Goal: Task Accomplishment & Management: Manage account settings

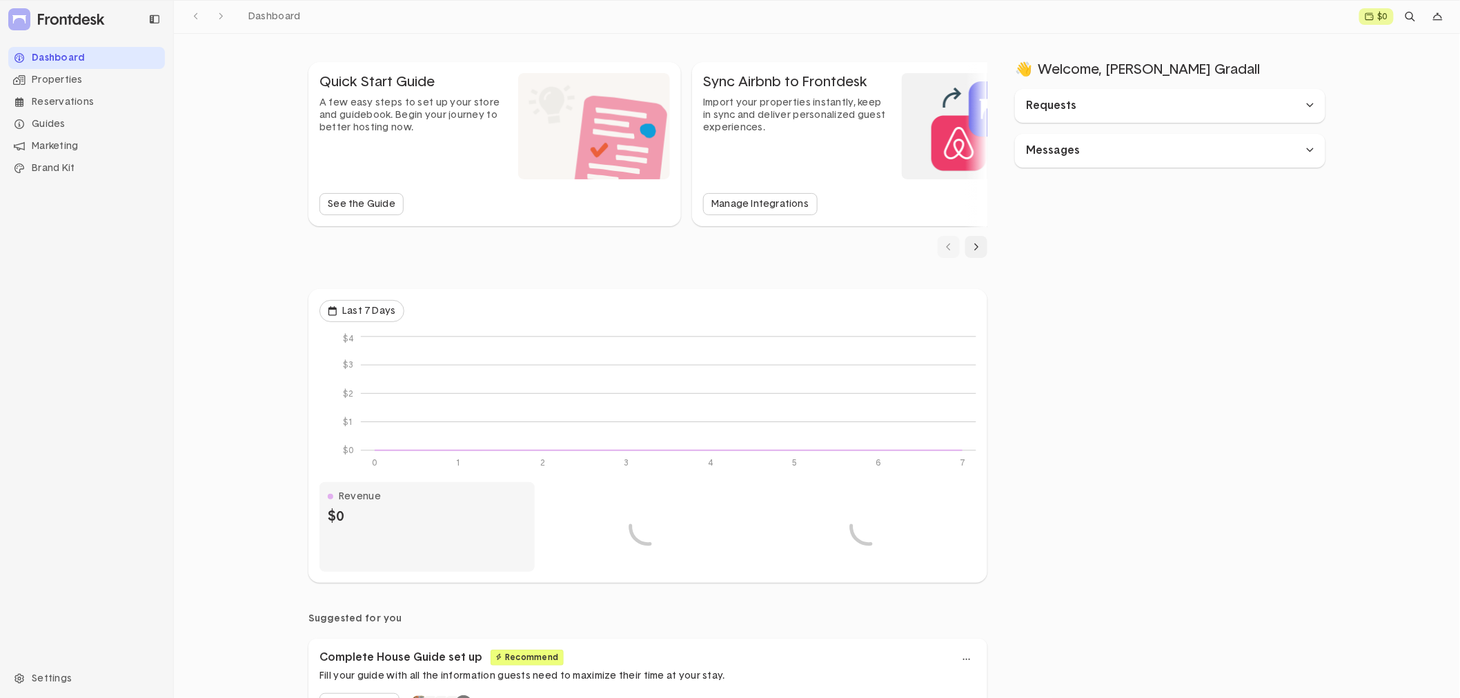
click at [101, 59] on div "Dashboard" at bounding box center [86, 58] width 157 height 22
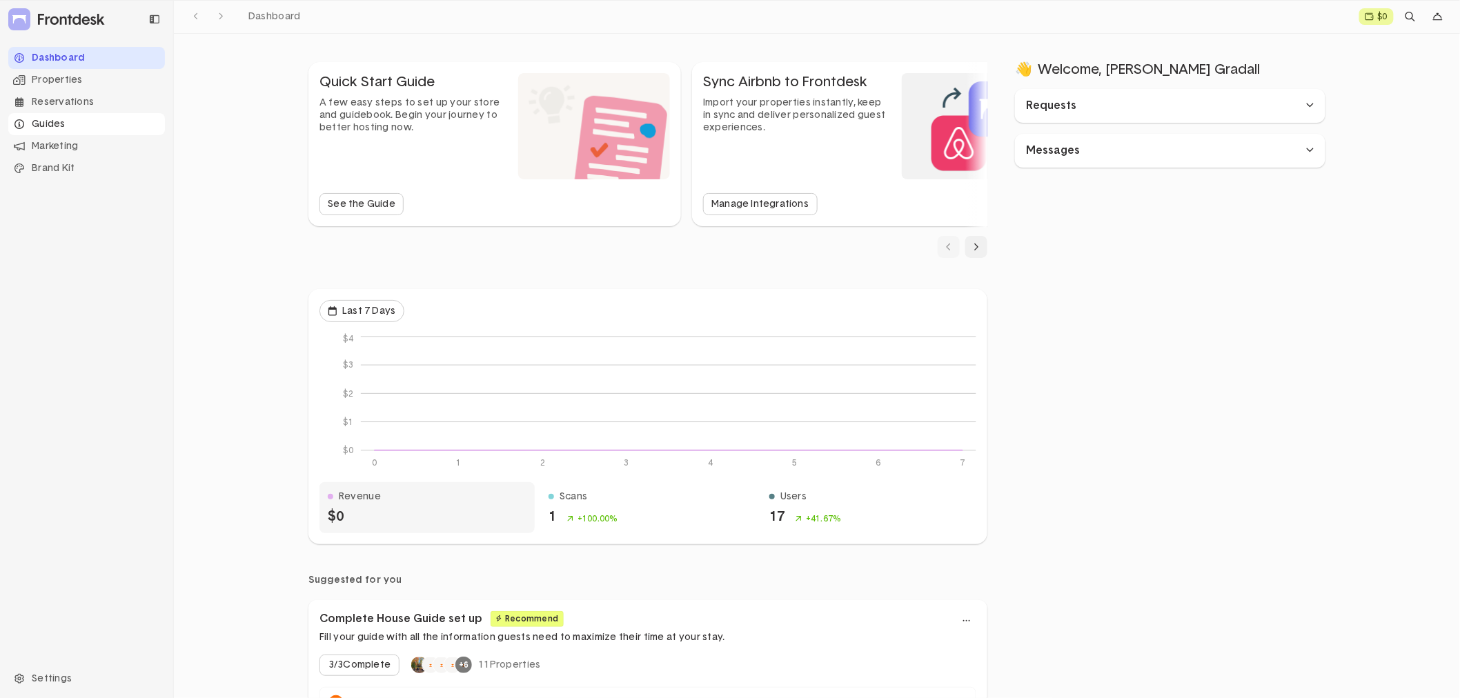
click at [74, 122] on div "Guides" at bounding box center [86, 124] width 157 height 22
click at [74, 144] on li "Property Info" at bounding box center [95, 146] width 140 height 22
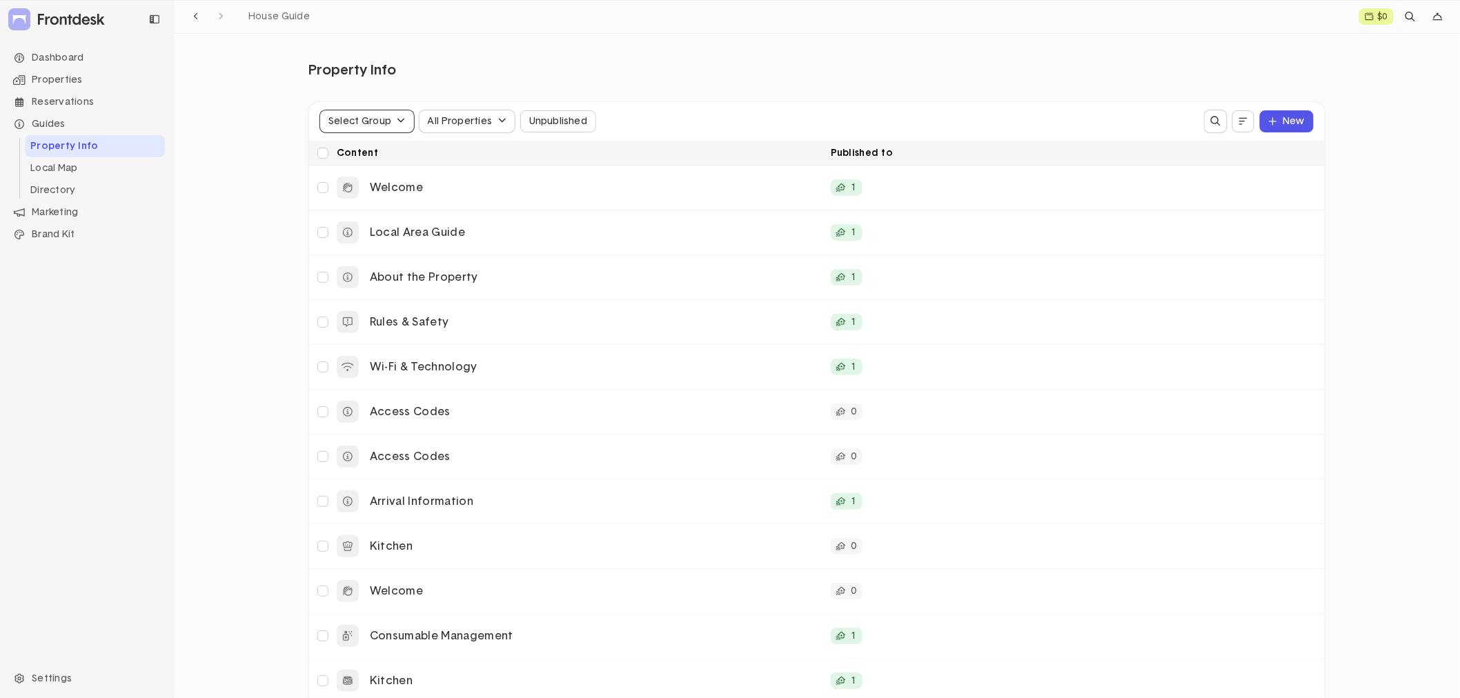
click at [404, 121] on button "Select Group" at bounding box center [367, 121] width 94 height 22
click at [376, 205] on div "Brodhead" at bounding box center [429, 211] width 203 height 12
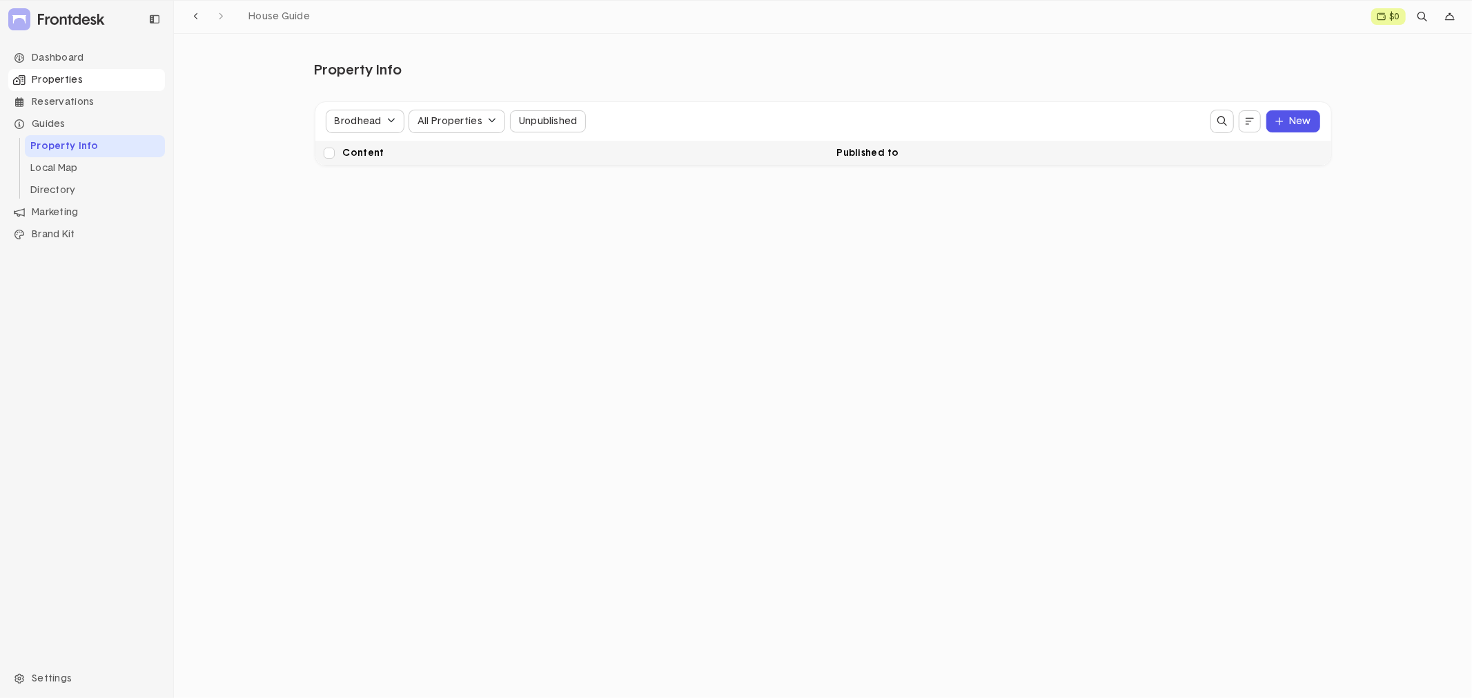
click at [71, 79] on div "Properties" at bounding box center [86, 80] width 157 height 22
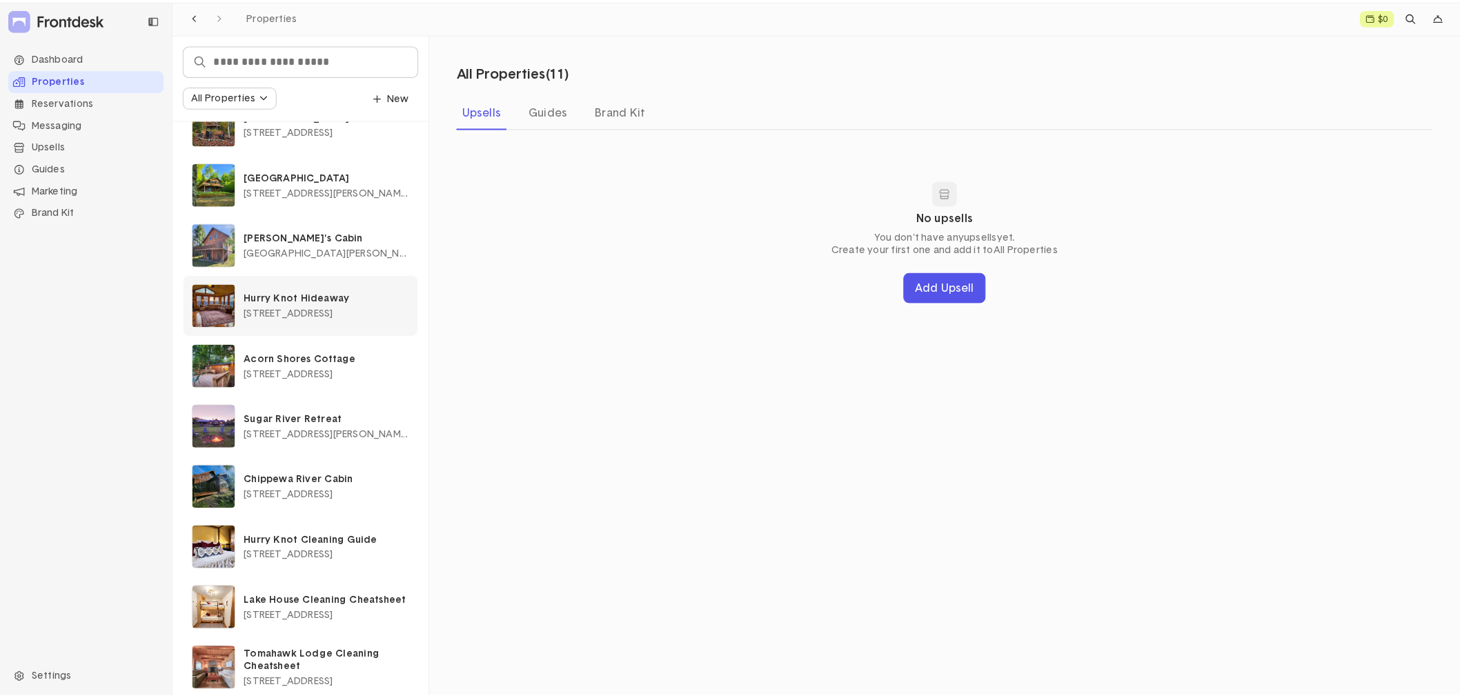
scroll to position [112, 0]
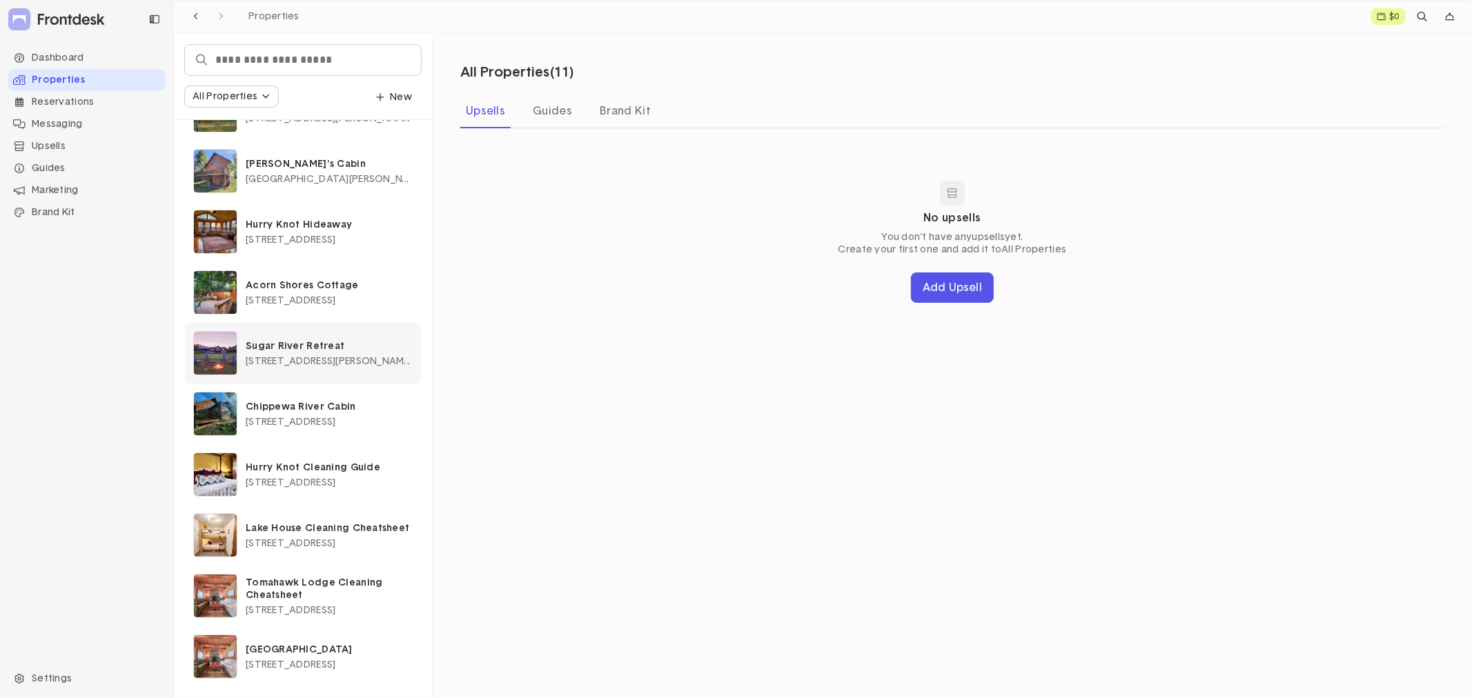
click at [207, 357] on img at bounding box center [215, 353] width 43 height 43
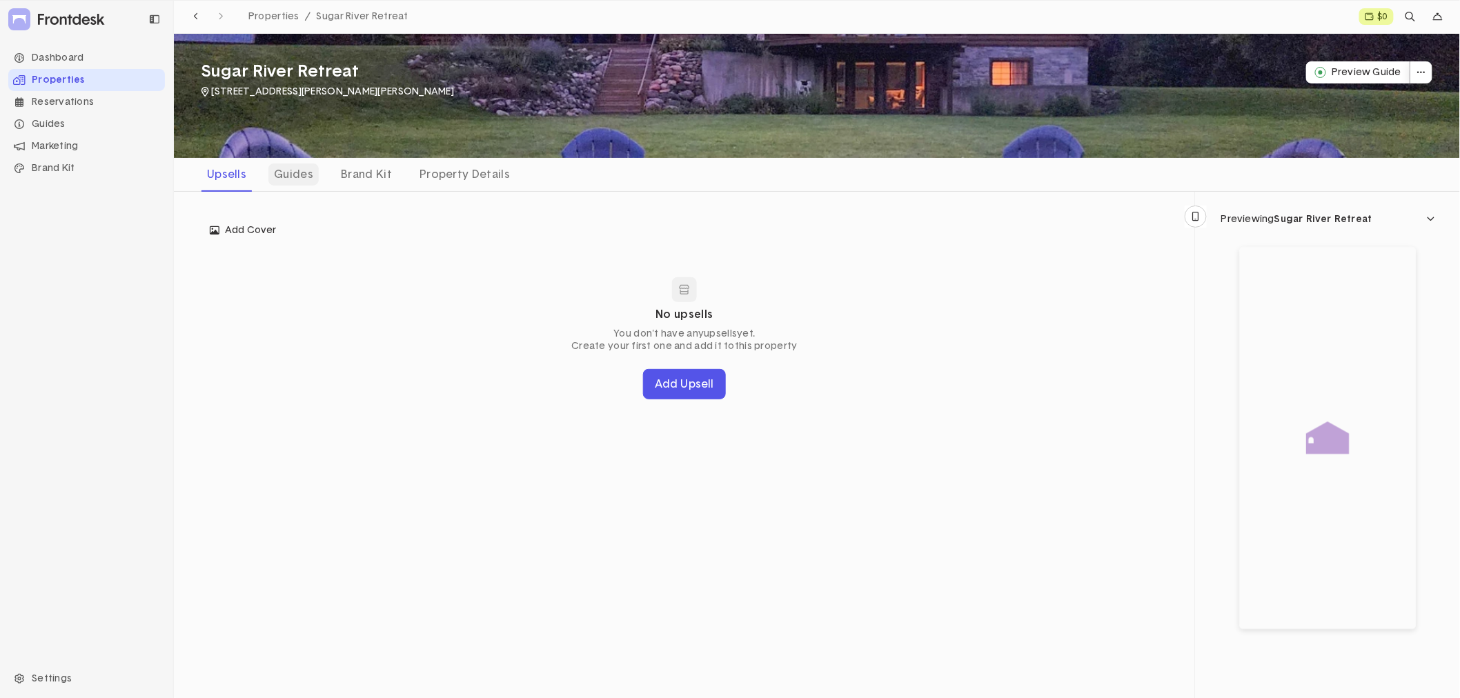
click at [306, 170] on div "Guides" at bounding box center [293, 175] width 50 height 22
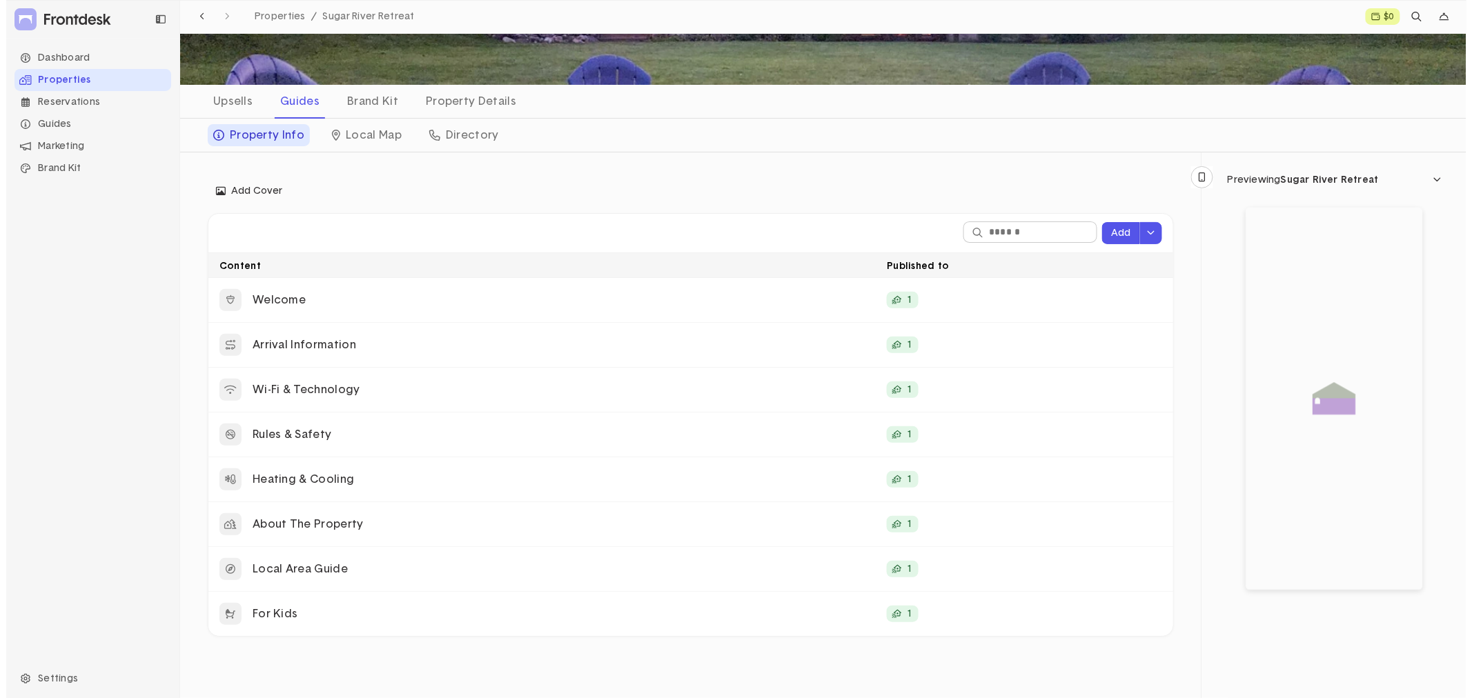
scroll to position [144, 0]
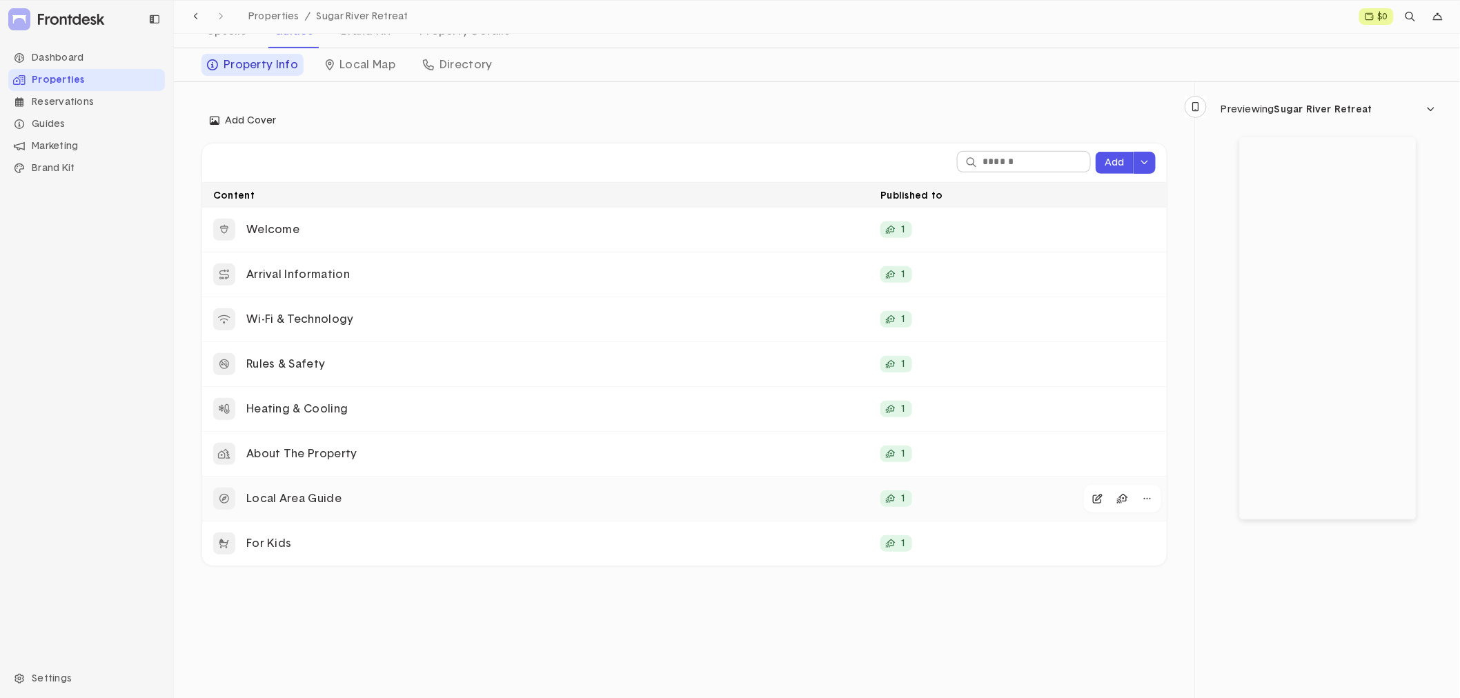
click at [336, 498] on p "Local Area Guide" at bounding box center [557, 499] width 623 height 14
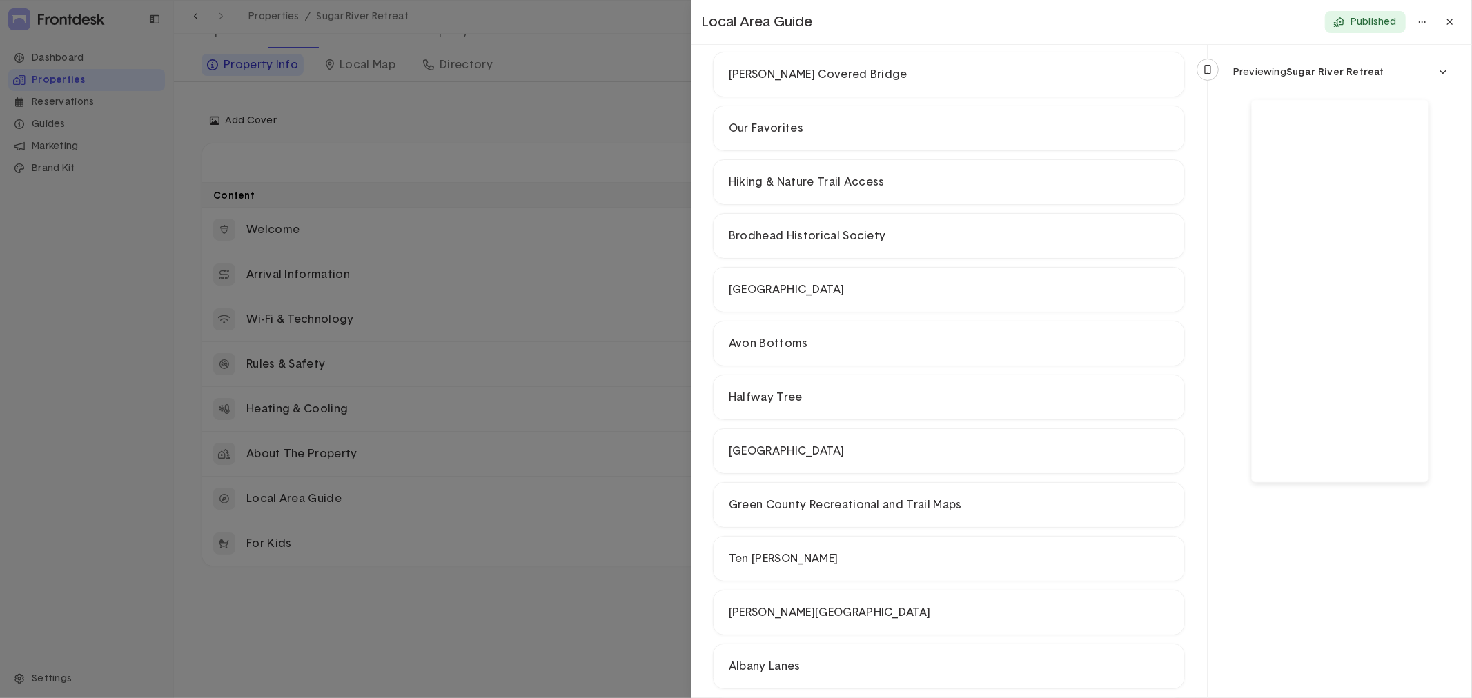
scroll to position [0, 0]
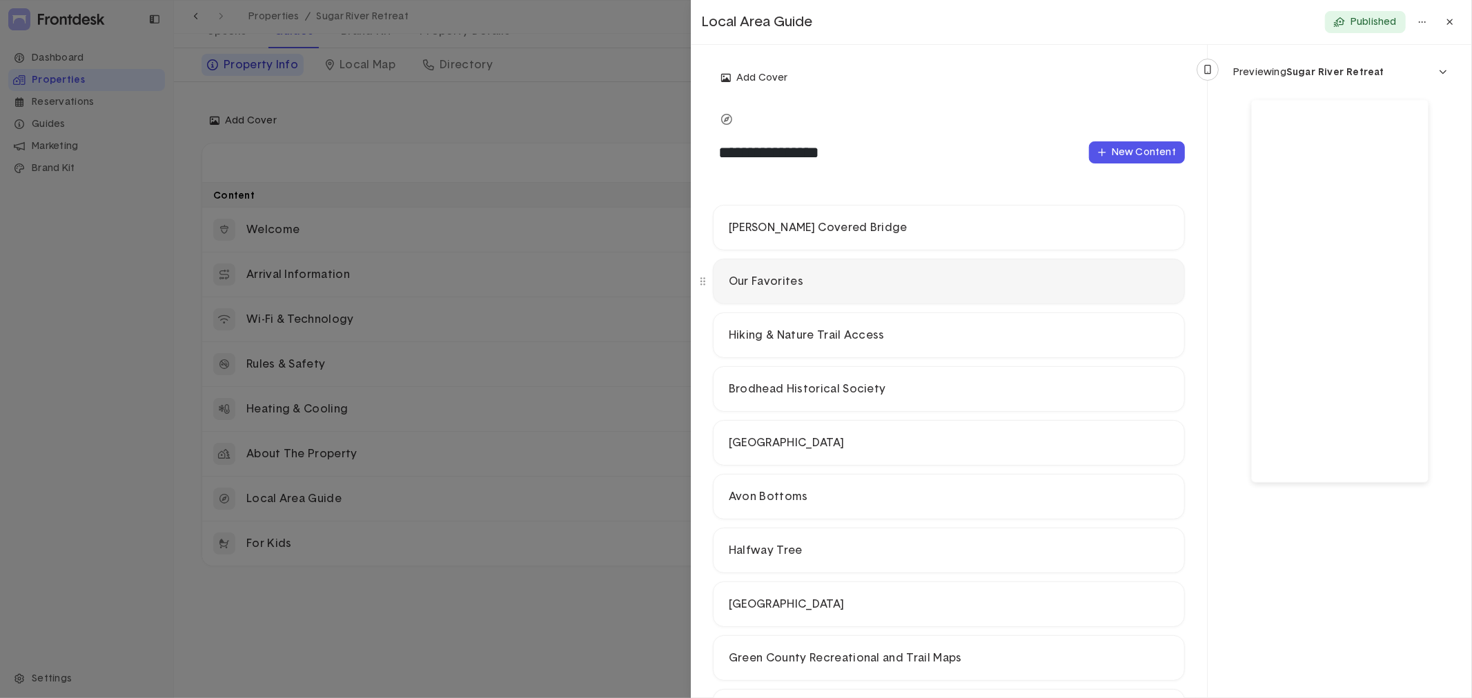
click at [843, 277] on p "Our Favorites" at bounding box center [949, 282] width 440 height 14
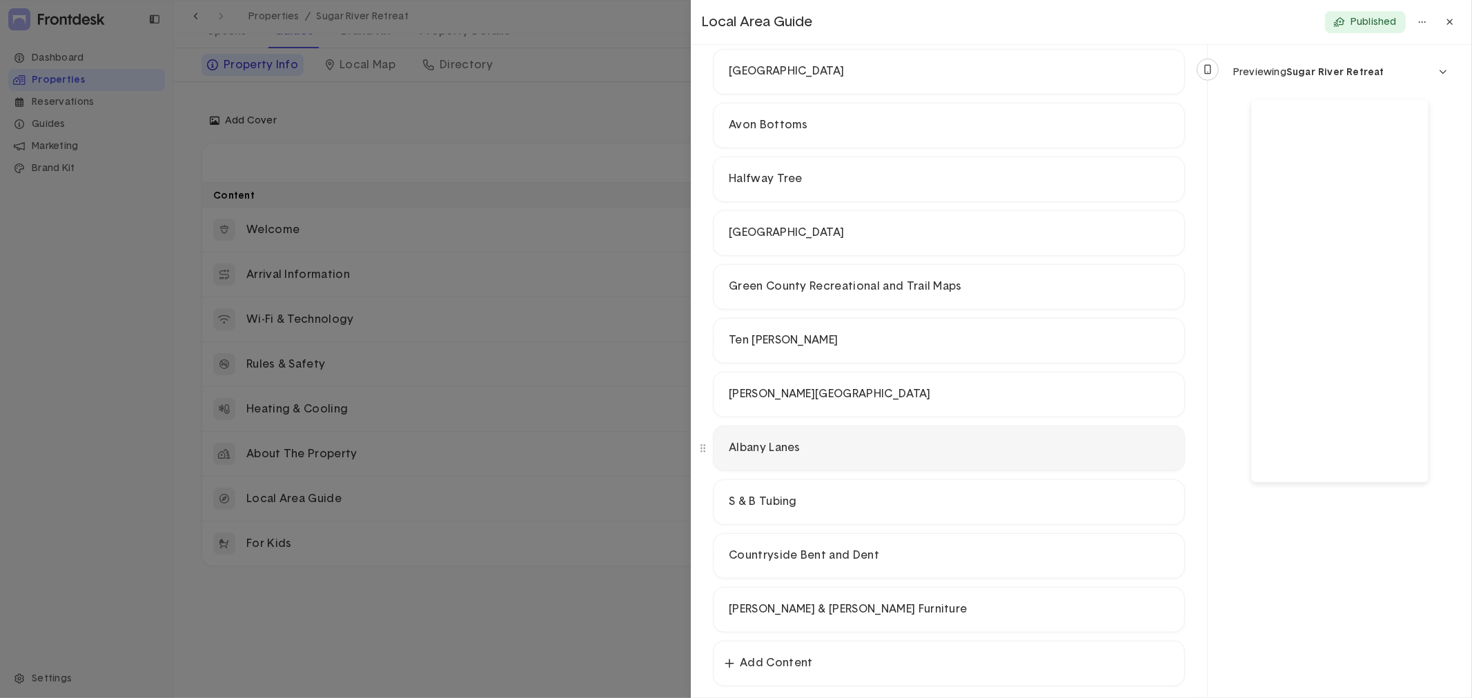
scroll to position [740, 0]
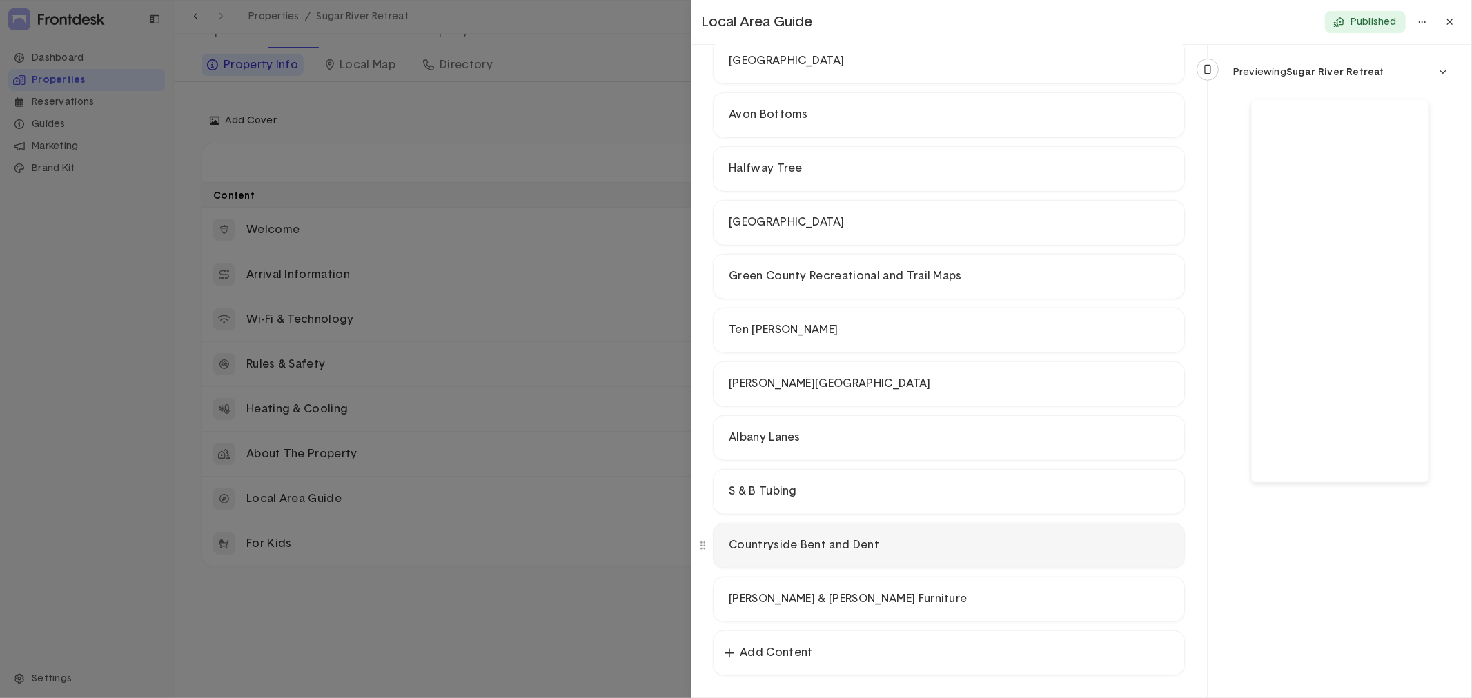
click at [818, 550] on p "Countryside Bent and Dent" at bounding box center [949, 545] width 440 height 14
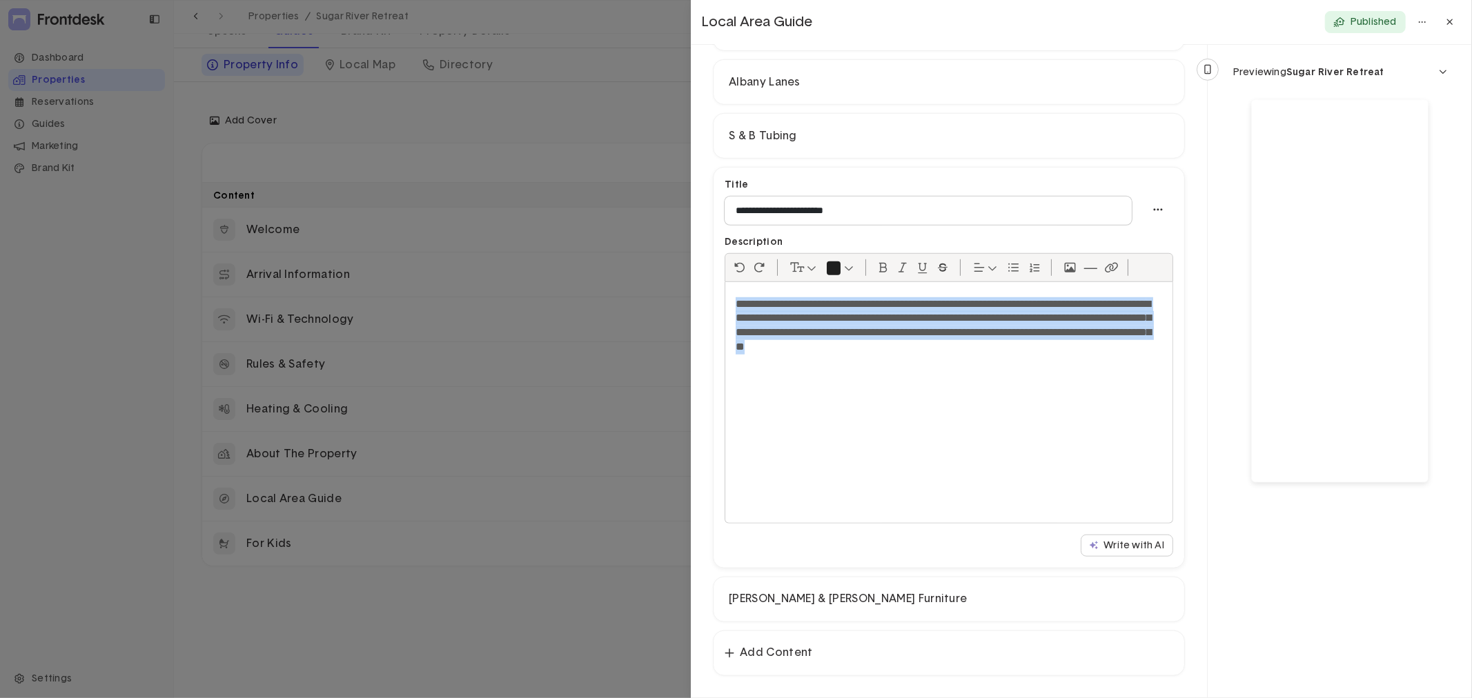
drag, startPoint x: 736, startPoint y: 302, endPoint x: 1070, endPoint y: 348, distance: 337.1
click at [1070, 348] on p "**********" at bounding box center [942, 325] width 415 height 57
copy p "**********"
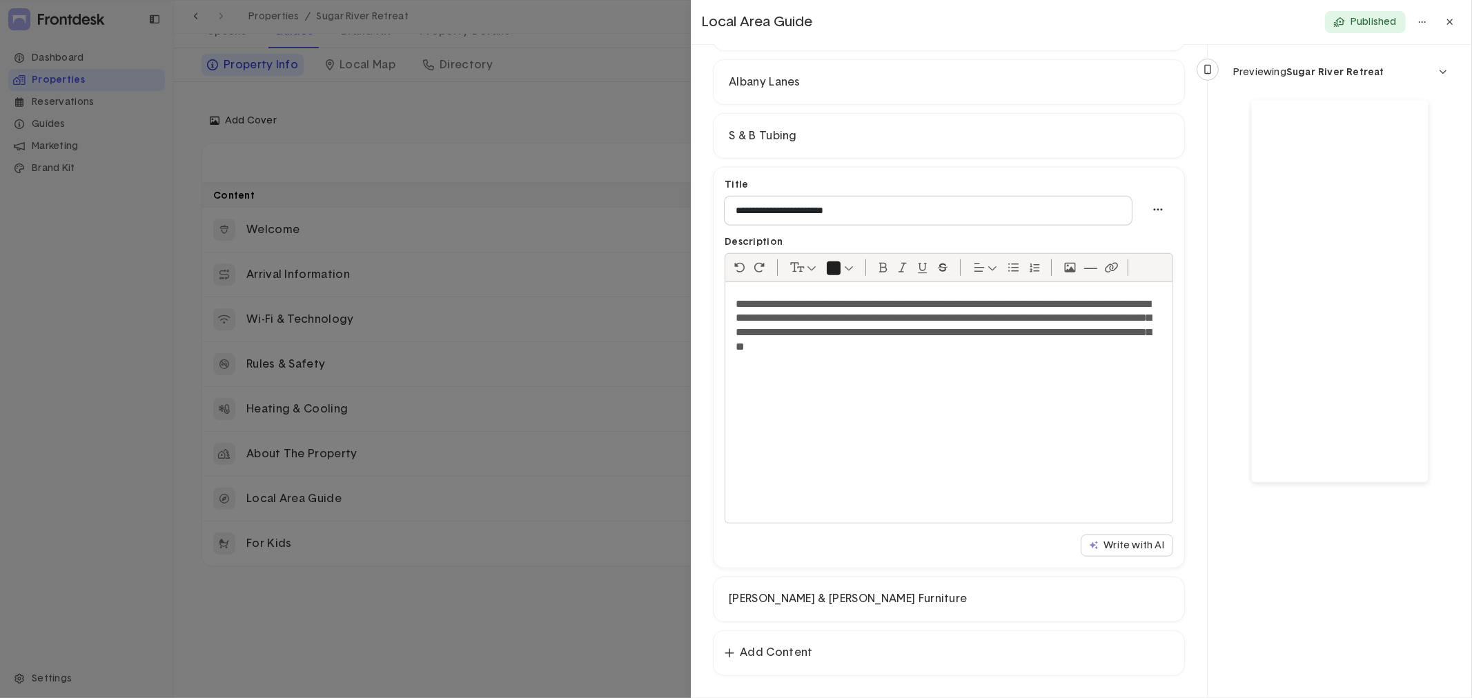
click at [610, 576] on div at bounding box center [736, 349] width 1472 height 698
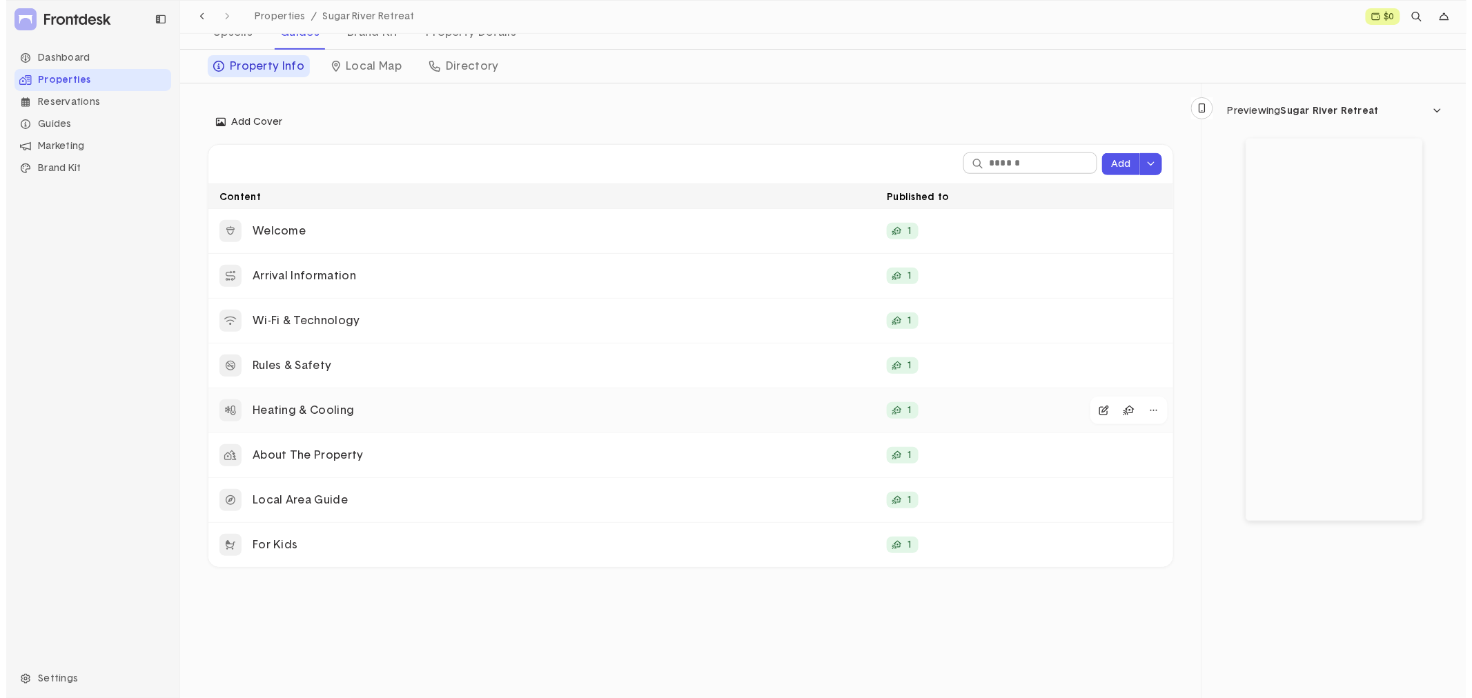
scroll to position [144, 0]
click at [333, 491] on div "Local Area Guide" at bounding box center [541, 498] width 667 height 39
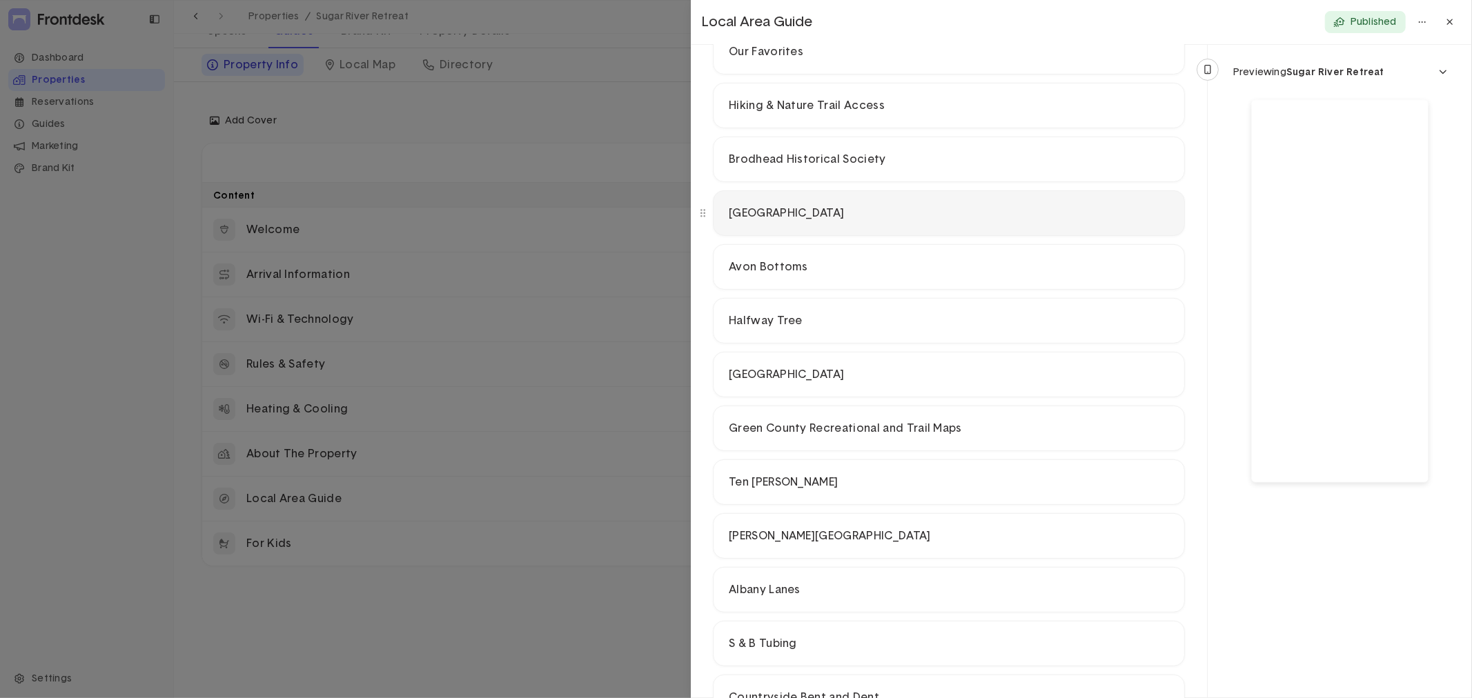
scroll to position [0, 0]
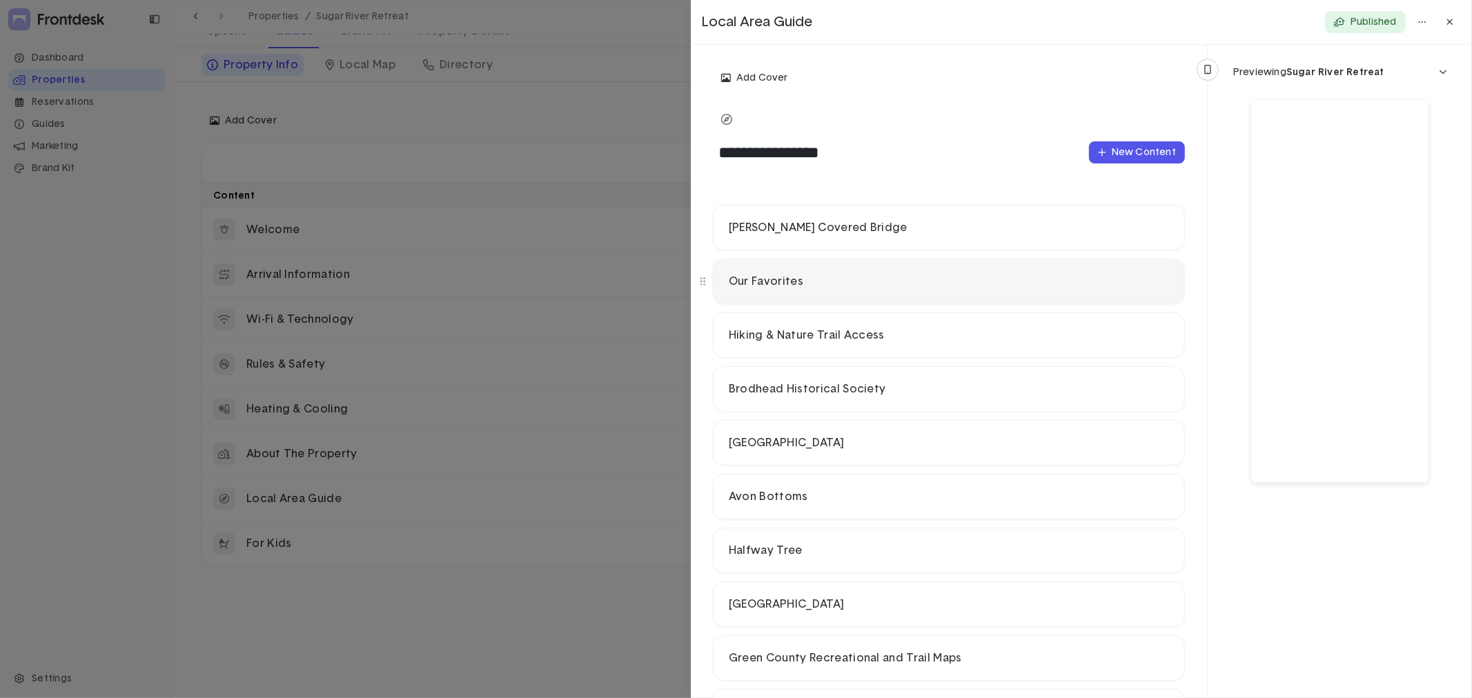
click at [829, 283] on p "Our Favorites" at bounding box center [949, 282] width 440 height 14
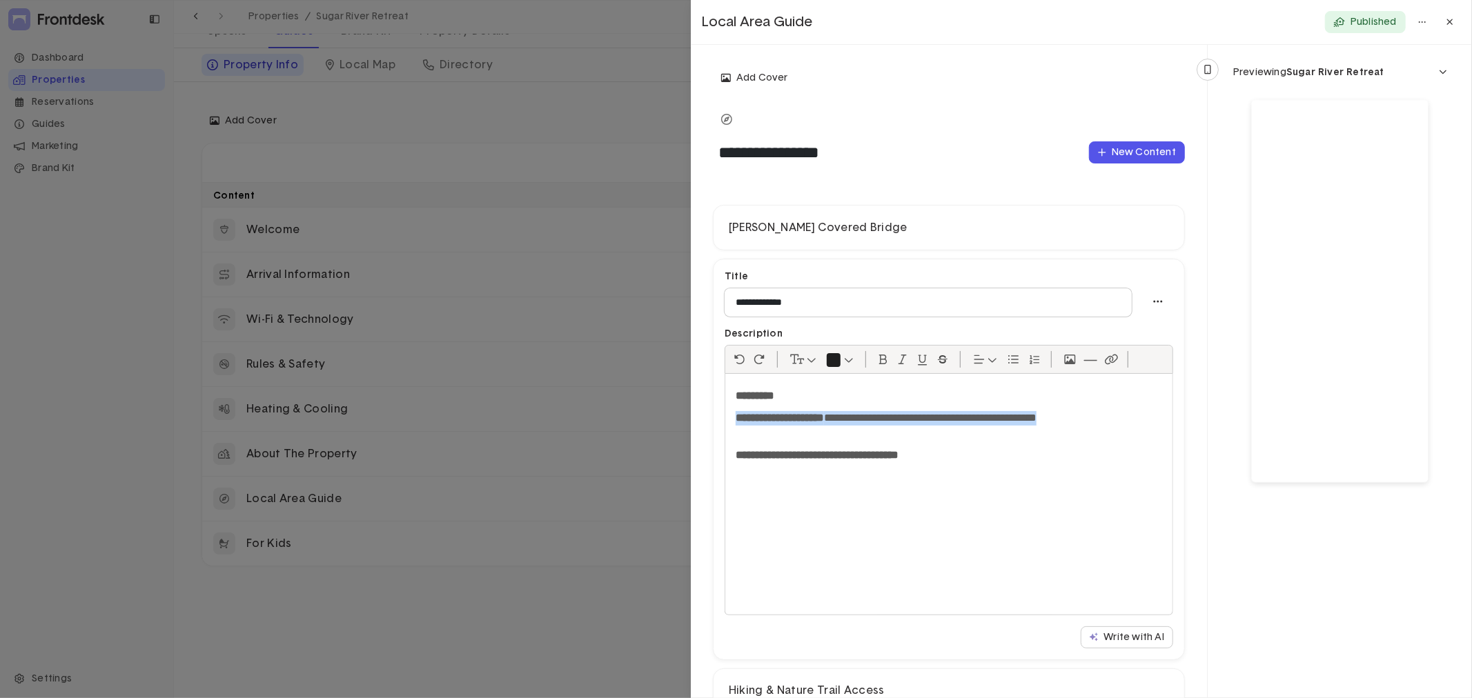
drag, startPoint x: 735, startPoint y: 415, endPoint x: 818, endPoint y: 439, distance: 85.8
click at [817, 439] on p "**********" at bounding box center [942, 425] width 415 height 29
copy p "**********"
drag, startPoint x: 691, startPoint y: 224, endPoint x: 679, endPoint y: 215, distance: 15.3
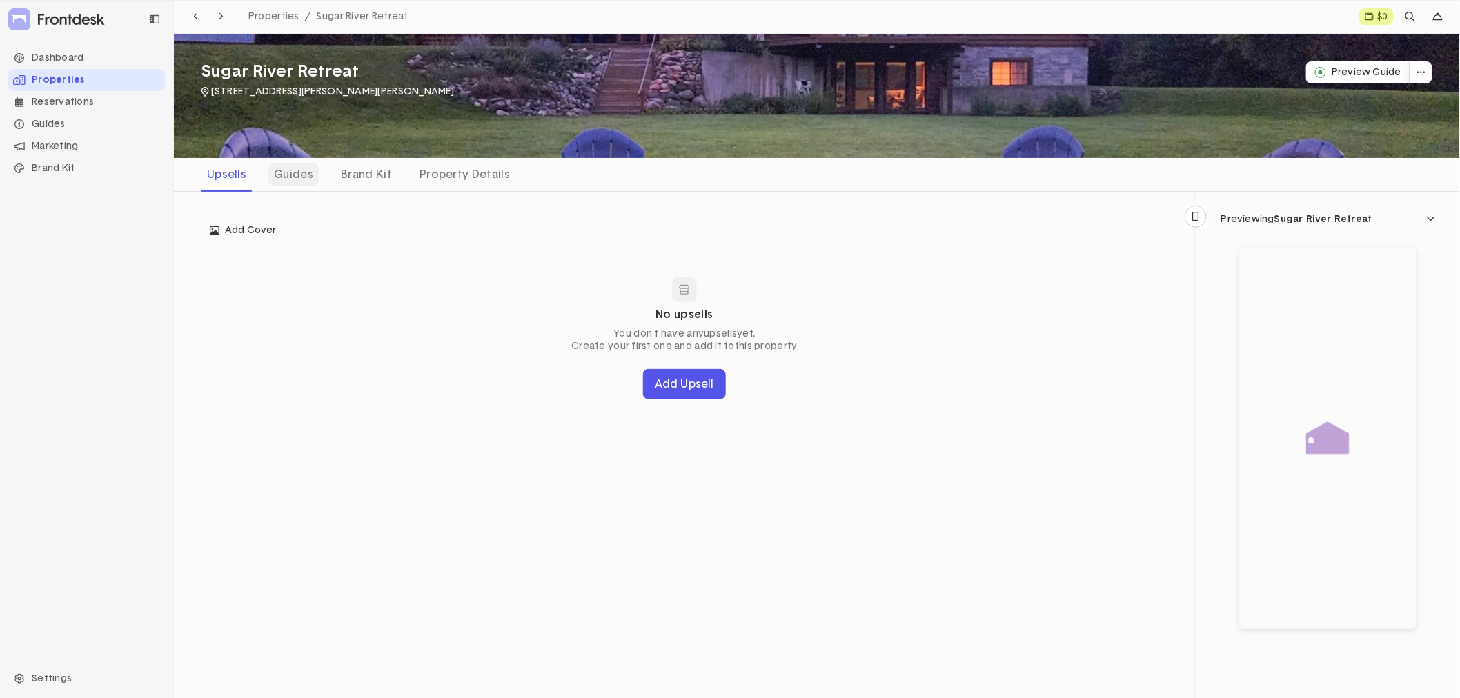
click at [293, 167] on div "Guides" at bounding box center [293, 175] width 50 height 22
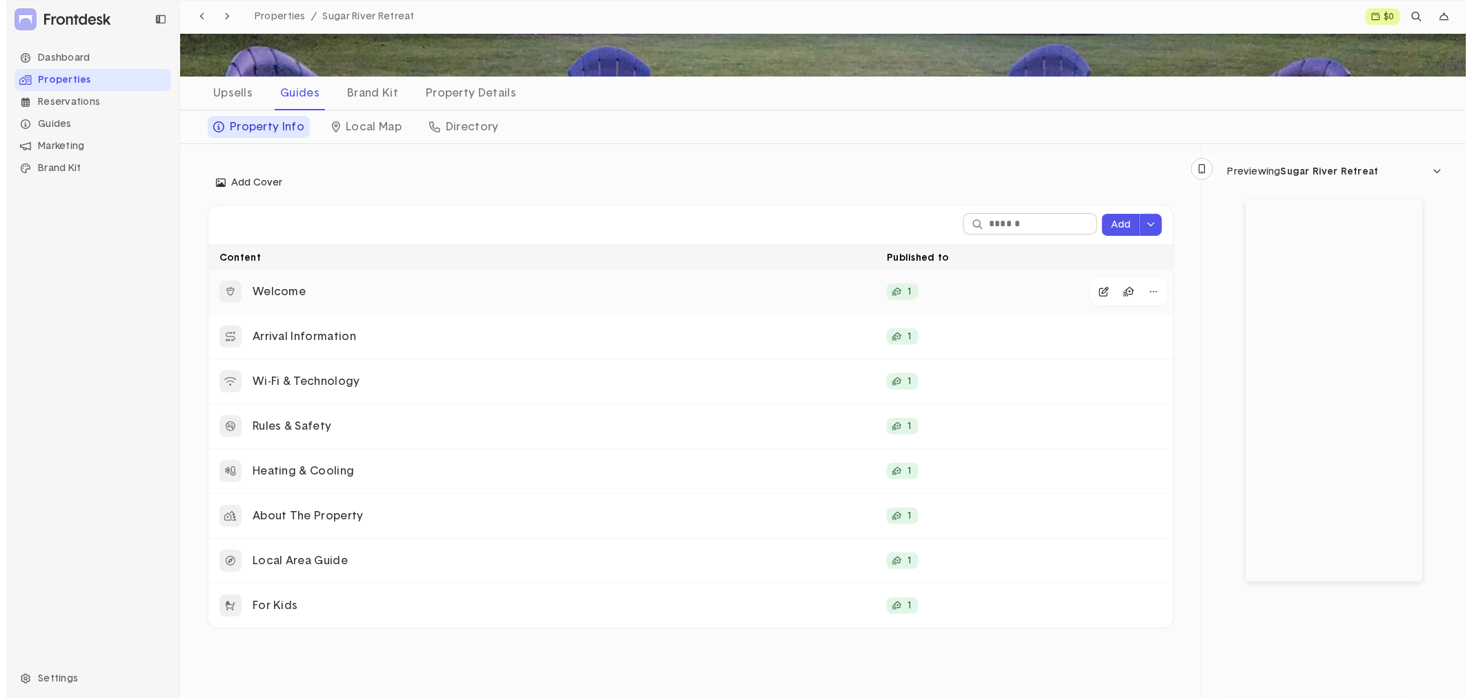
scroll to position [144, 0]
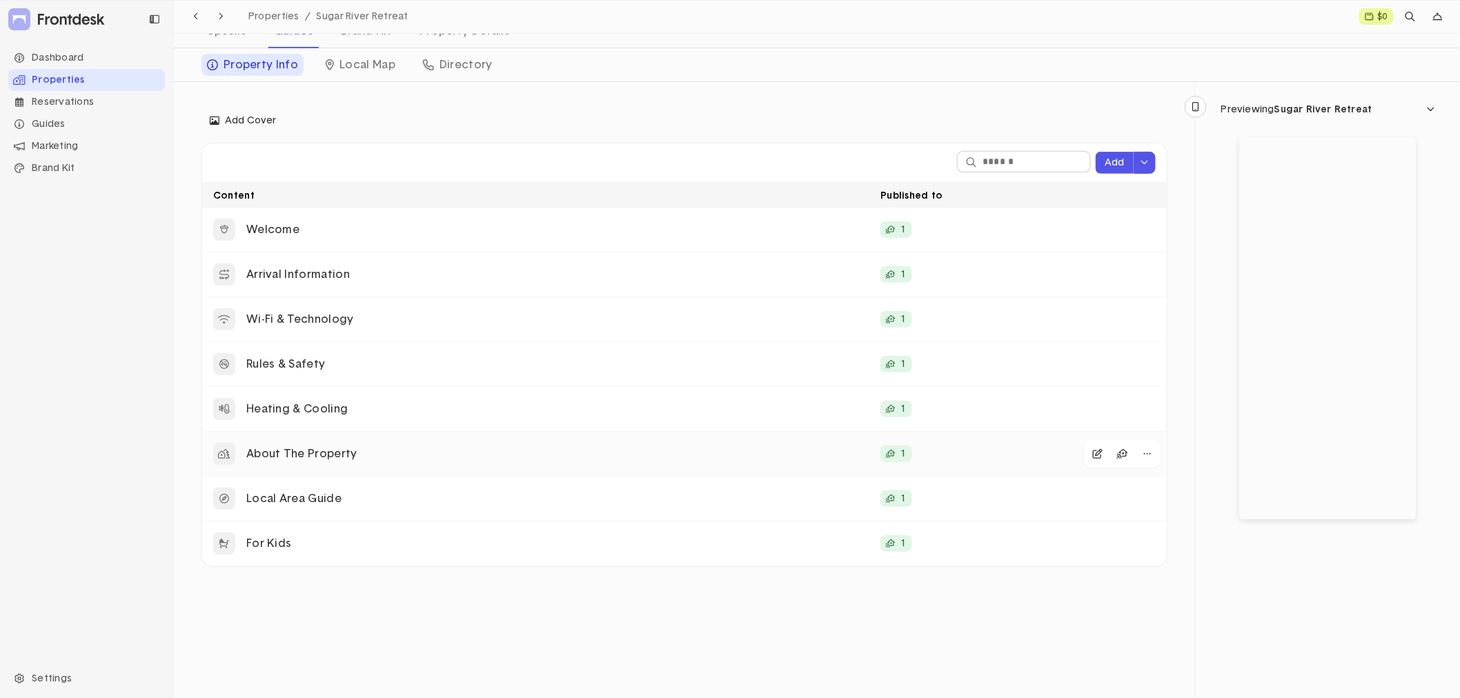
click at [528, 453] on p "About The Property" at bounding box center [557, 454] width 623 height 14
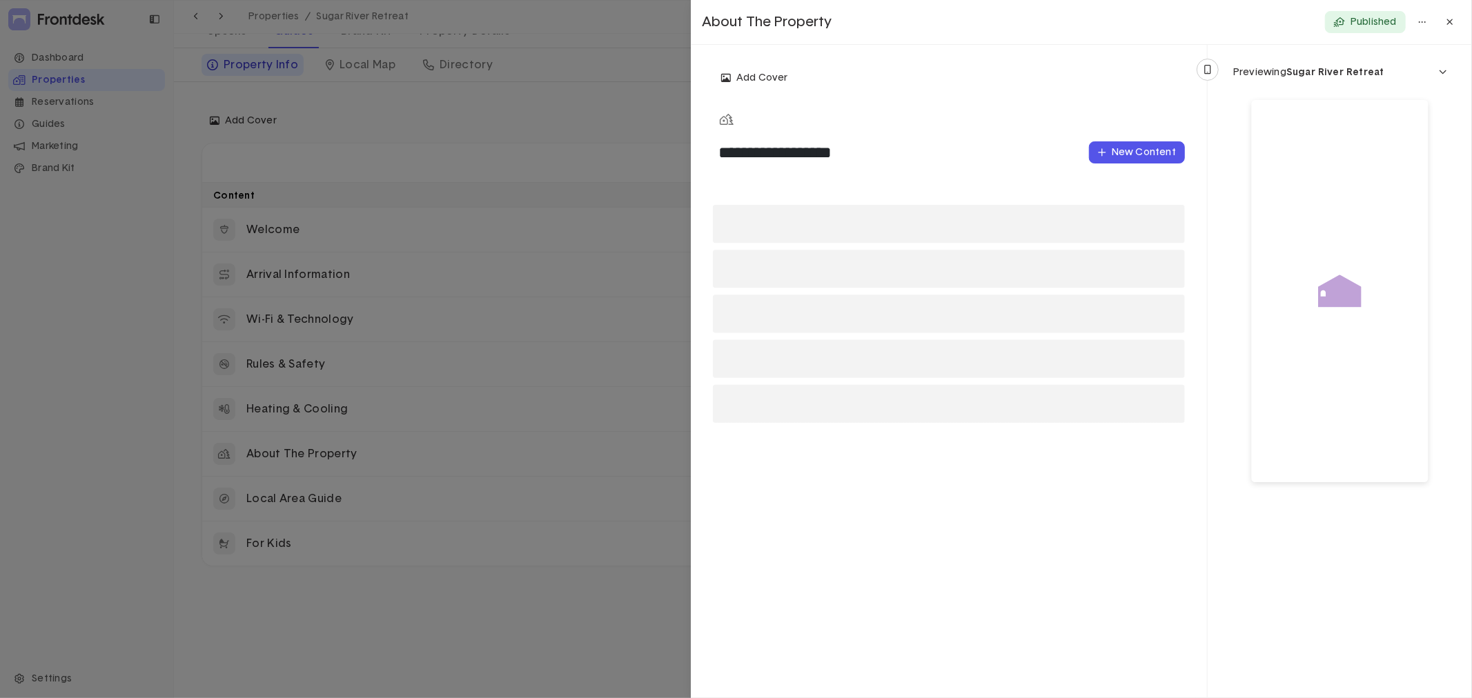
click at [480, 497] on div at bounding box center [736, 349] width 1472 height 698
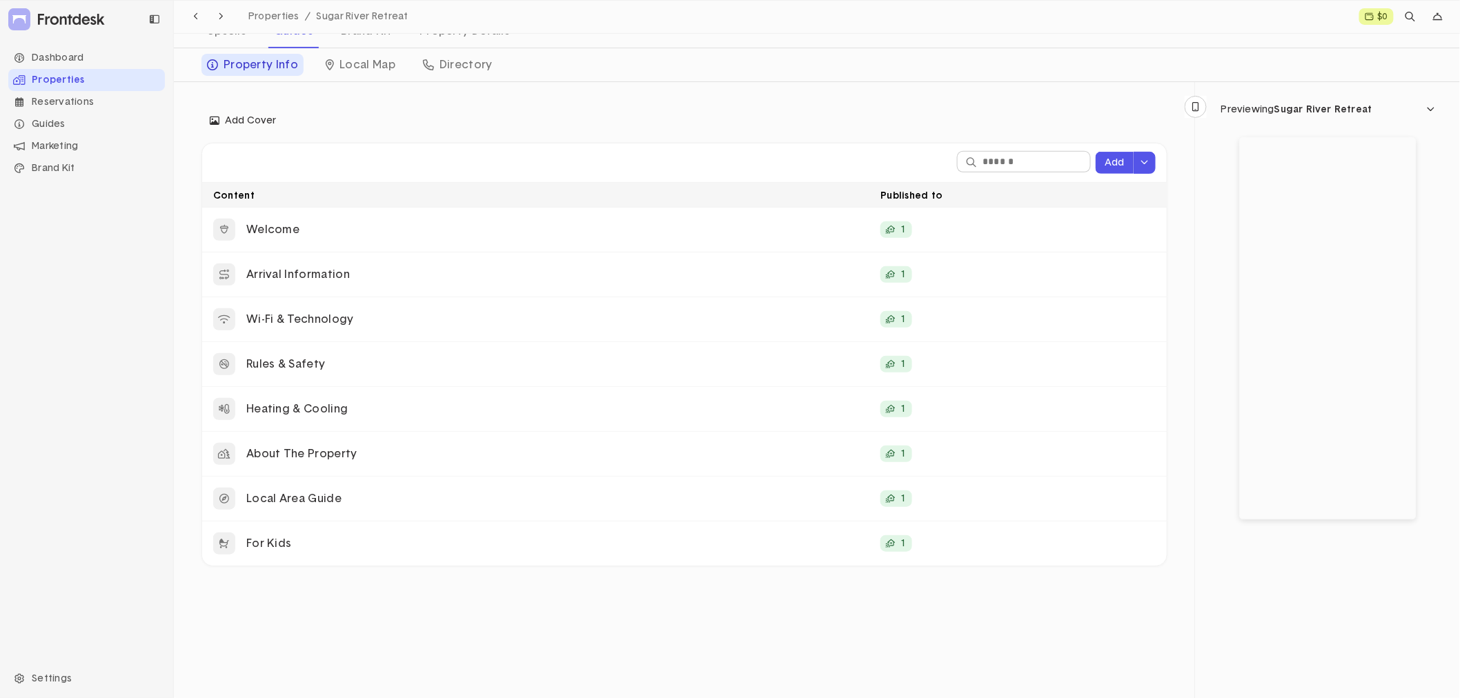
click at [480, 497] on p "Local Area Guide" at bounding box center [557, 499] width 623 height 14
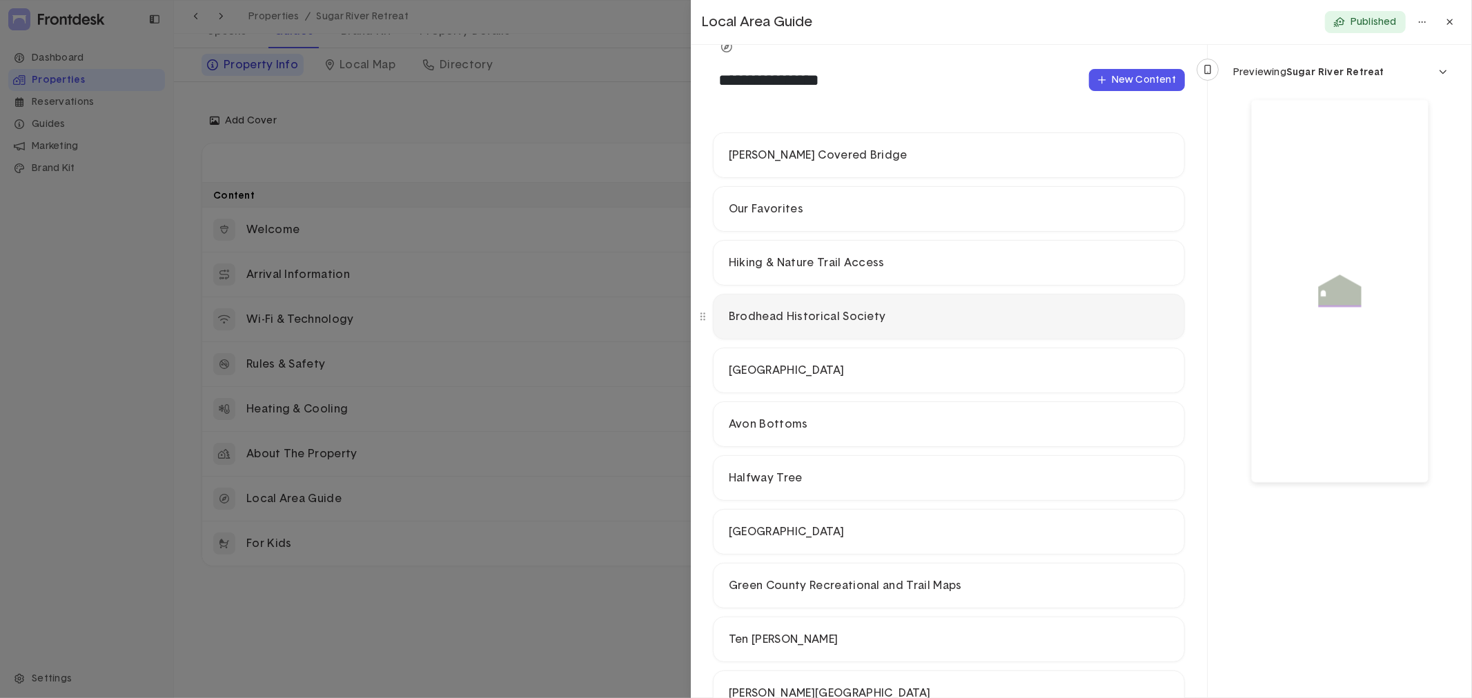
scroll to position [153, 0]
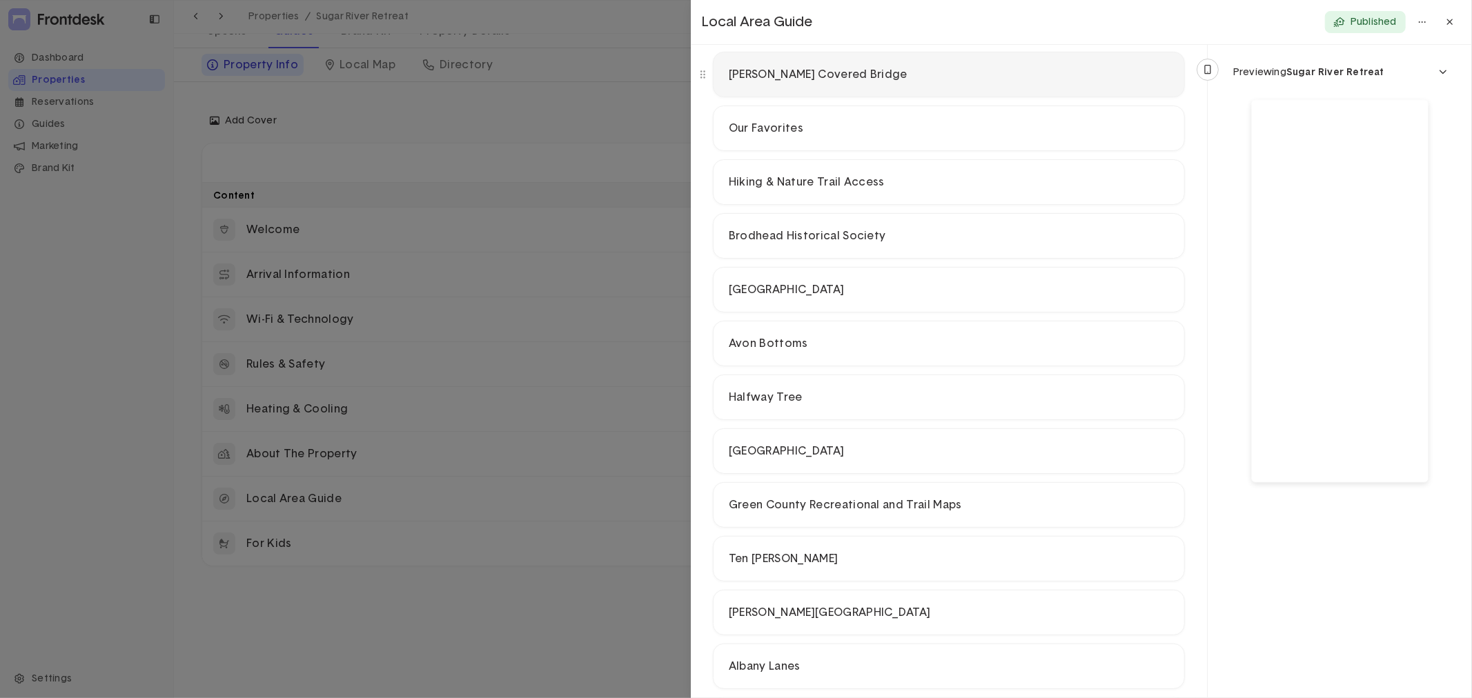
click at [936, 83] on div "[PERSON_NAME] Covered Bridge" at bounding box center [948, 75] width 448 height 20
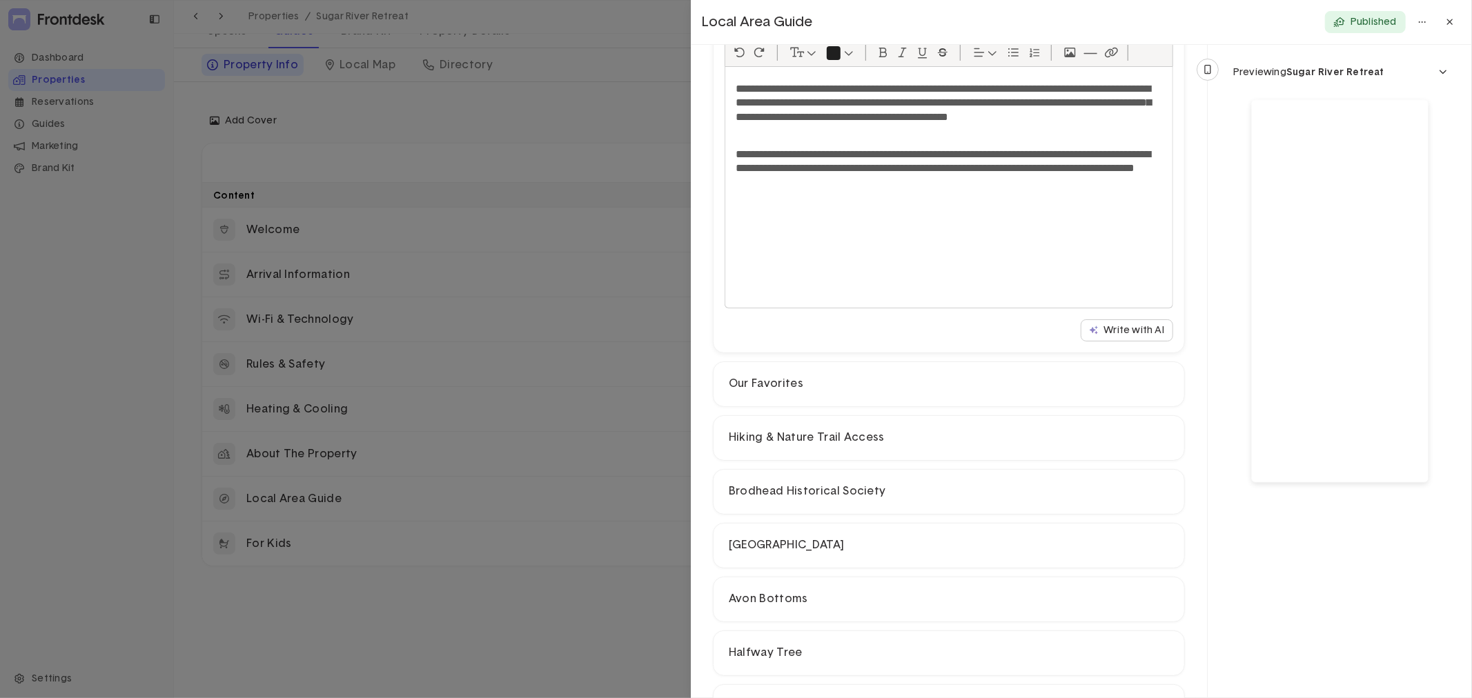
scroll to position [383, 0]
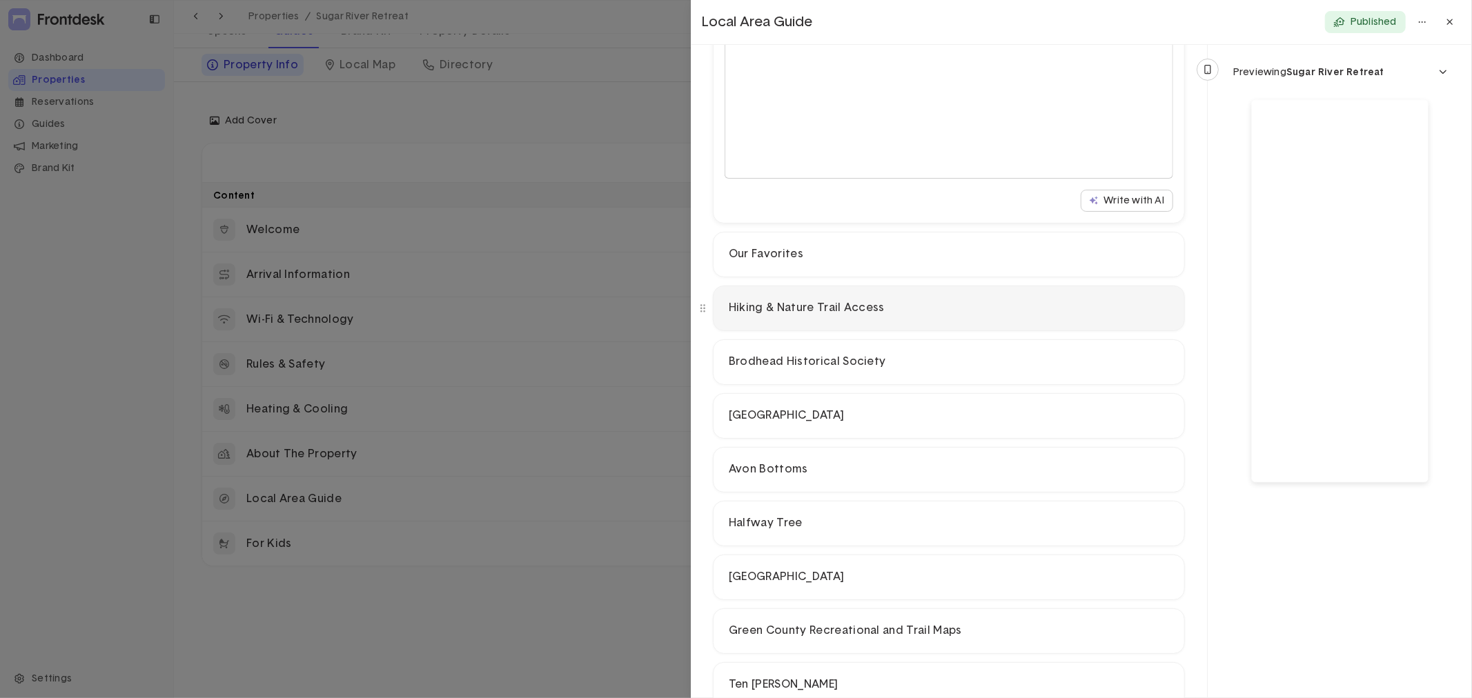
click at [820, 307] on p "Hiking & Nature Trail Access" at bounding box center [949, 308] width 440 height 14
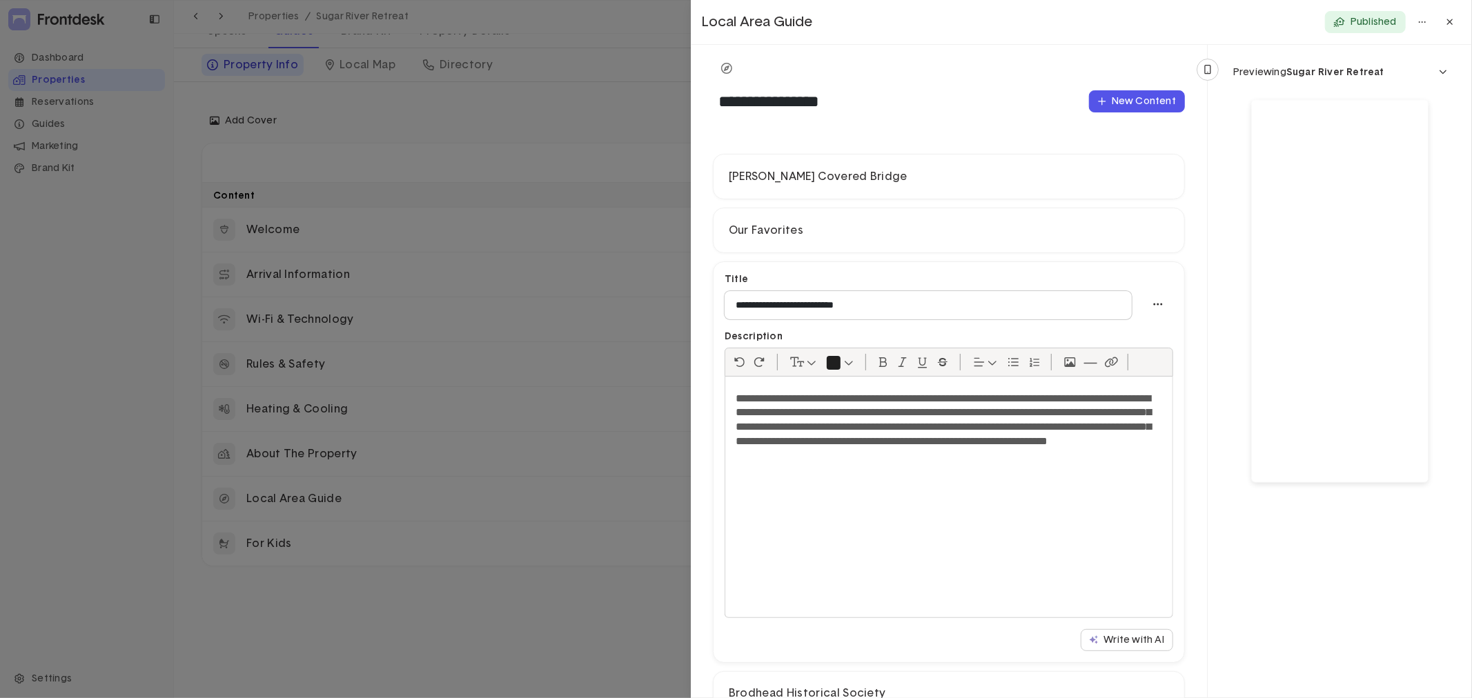
scroll to position [77, 0]
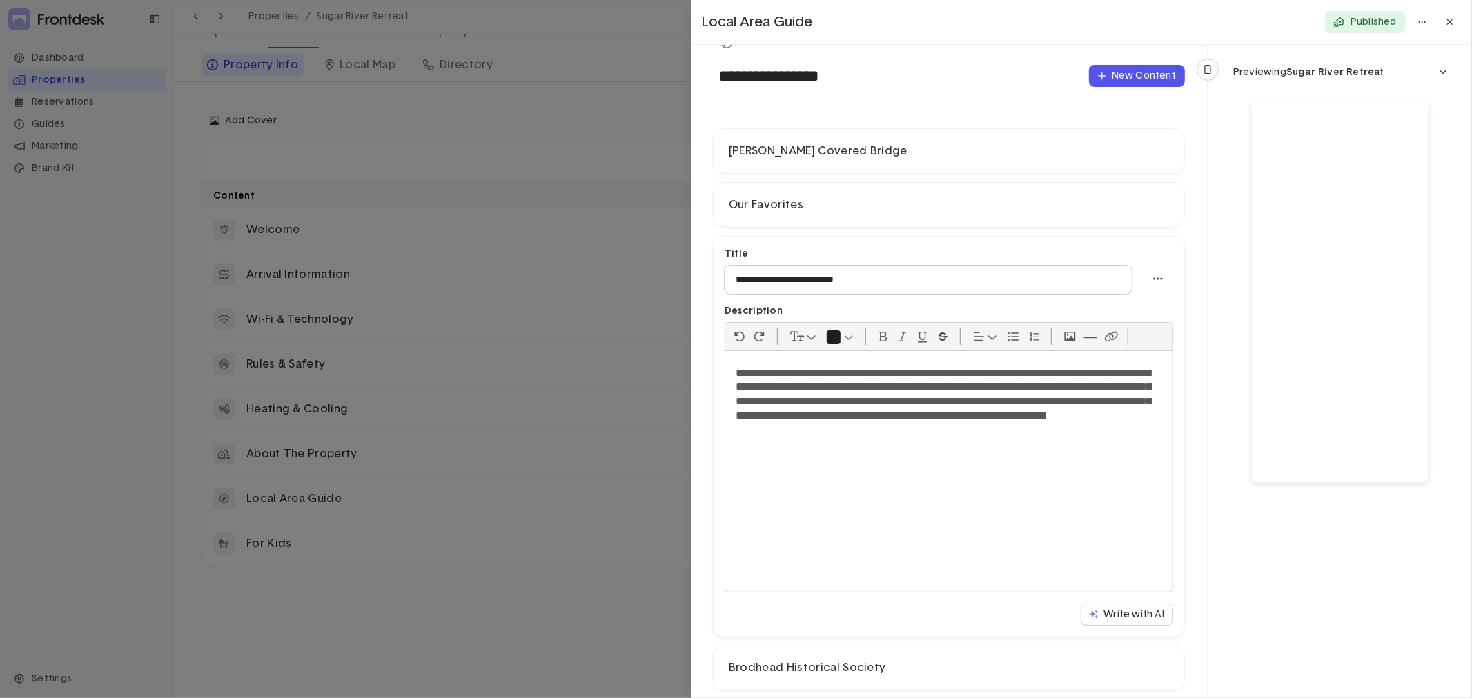
click at [872, 373] on p "**********" at bounding box center [942, 402] width 415 height 72
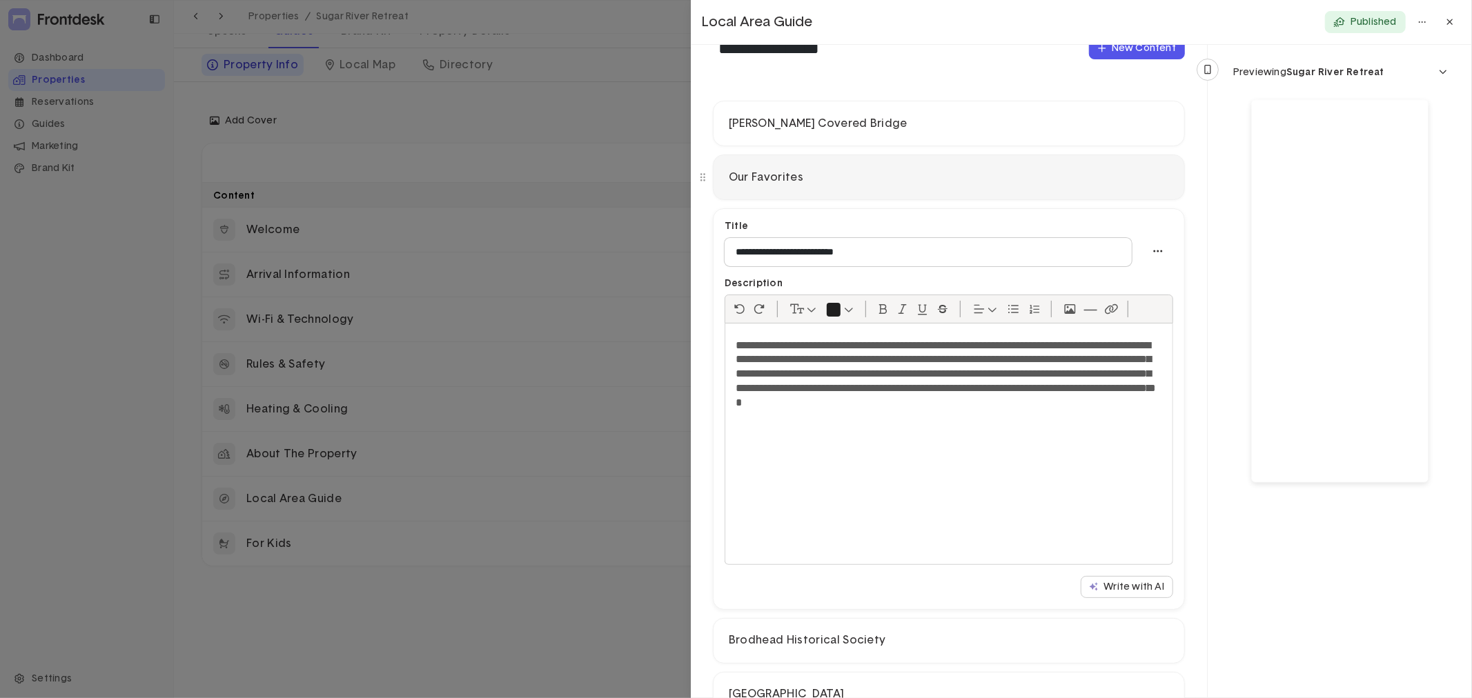
scroll to position [0, 0]
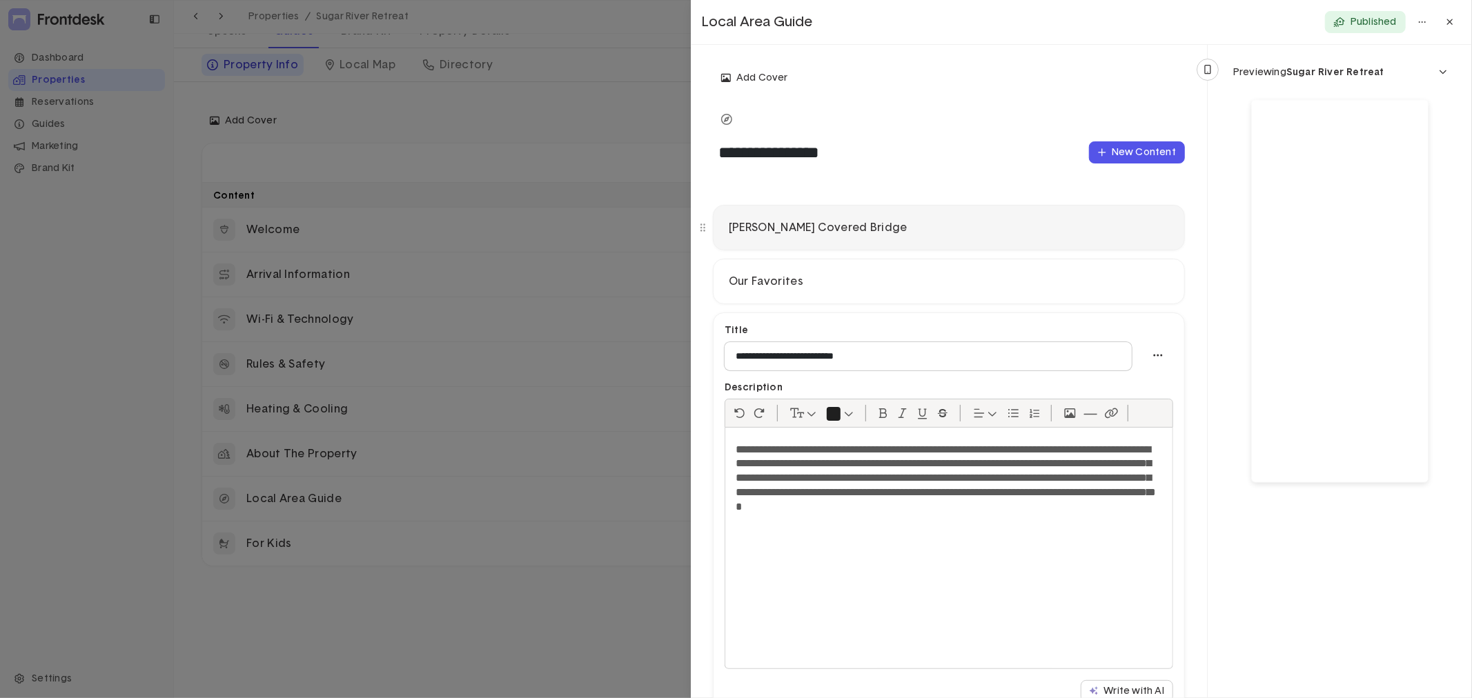
click at [902, 233] on p "[PERSON_NAME] Covered Bridge" at bounding box center [949, 228] width 440 height 14
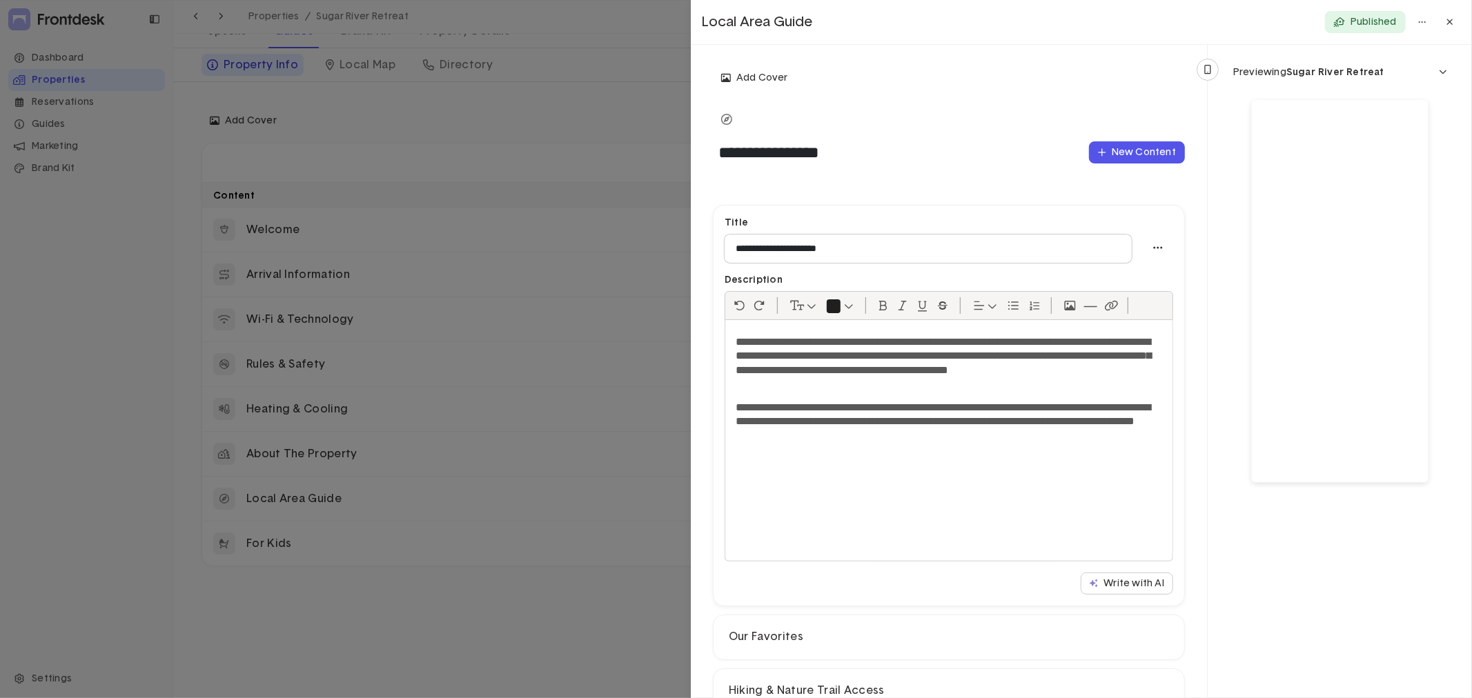
scroll to position [306, 0]
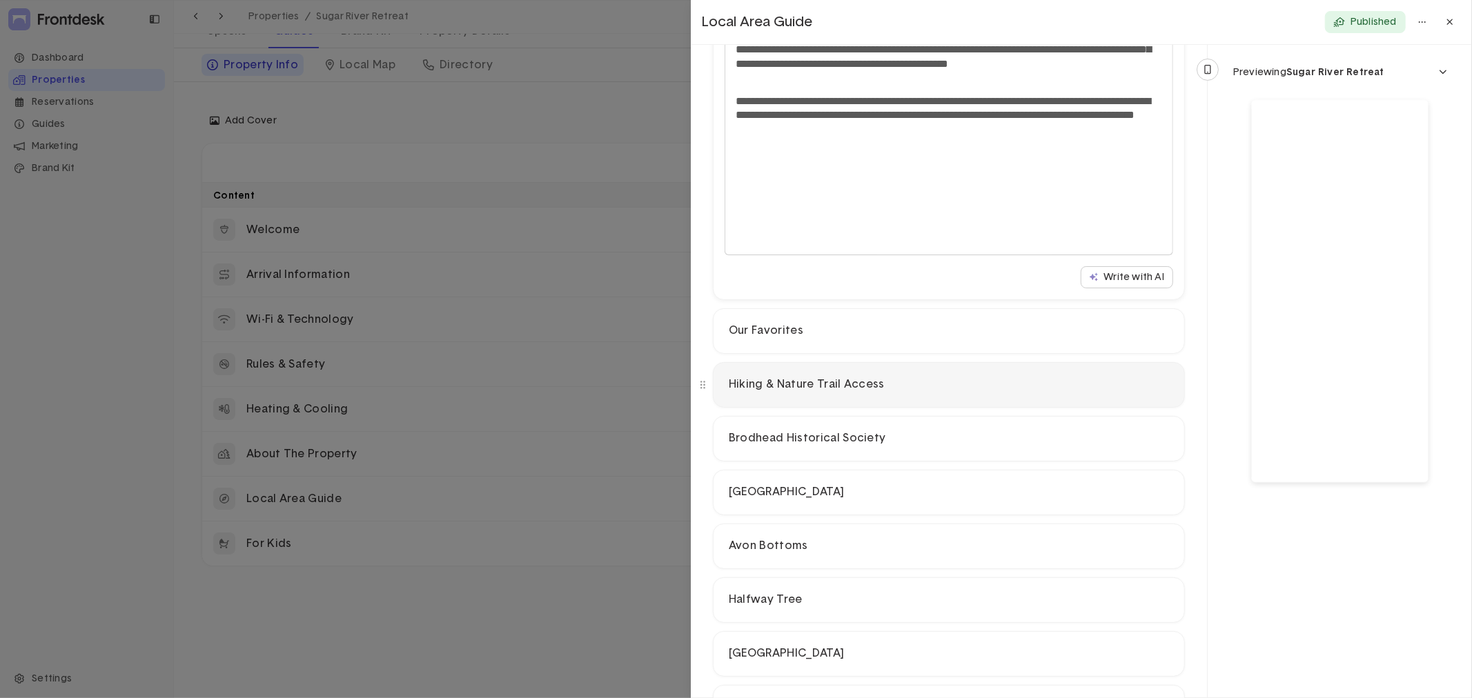
click at [877, 390] on p "Hiking & Nature Trail Access" at bounding box center [949, 384] width 440 height 14
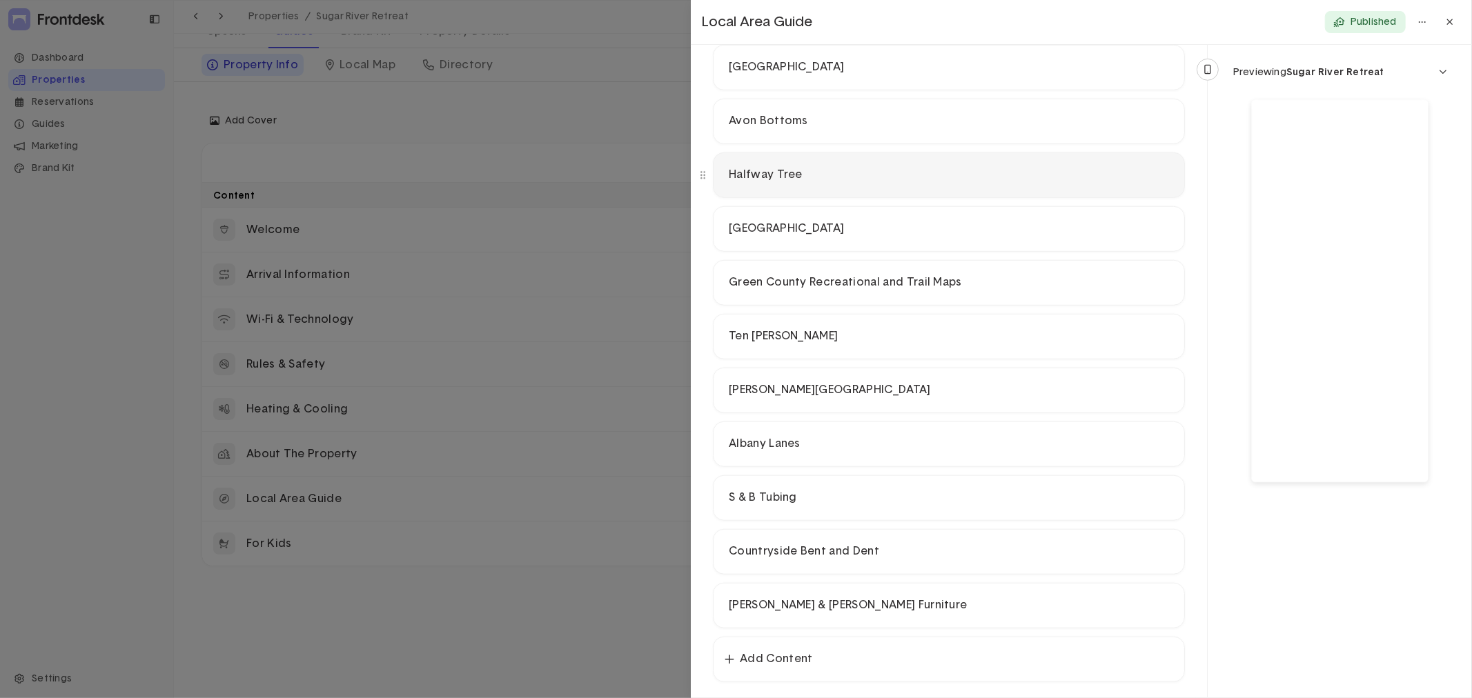
scroll to position [740, 0]
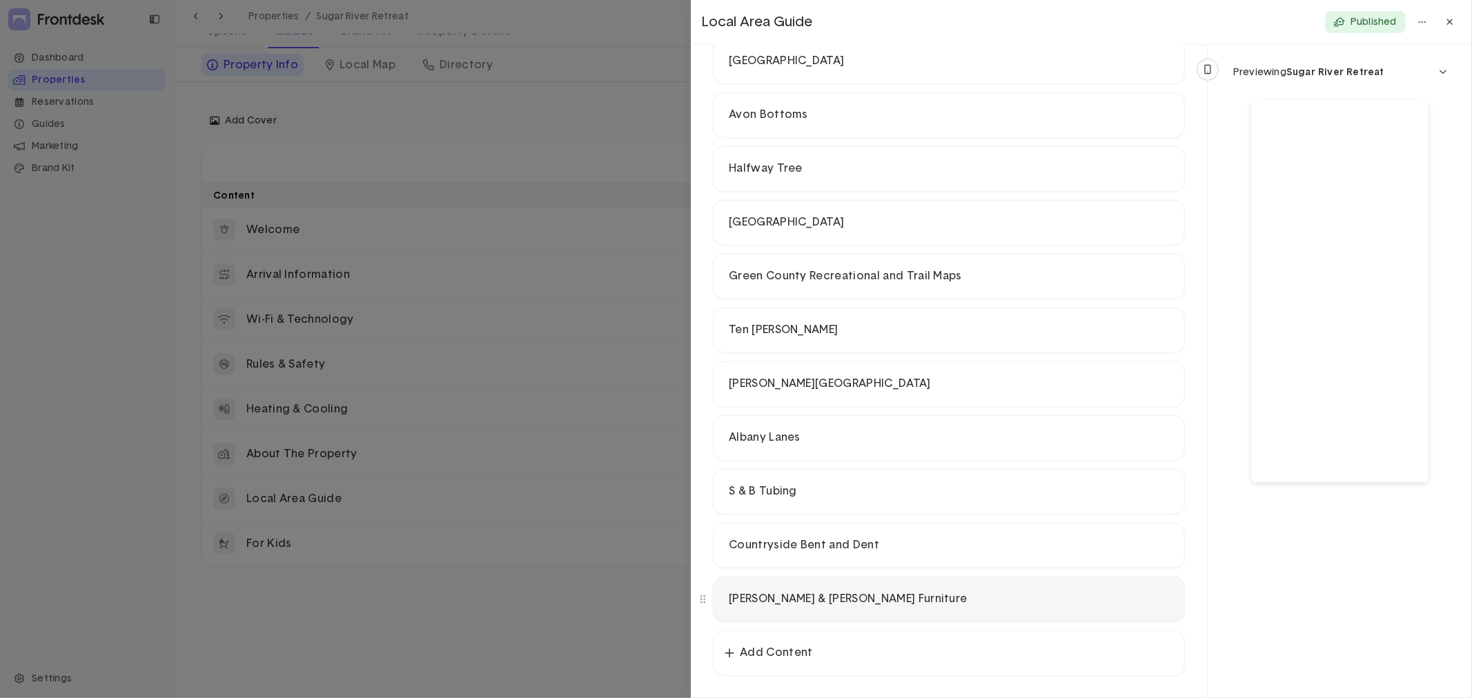
click at [853, 602] on p "[PERSON_NAME] & [PERSON_NAME] Furniture" at bounding box center [949, 599] width 440 height 14
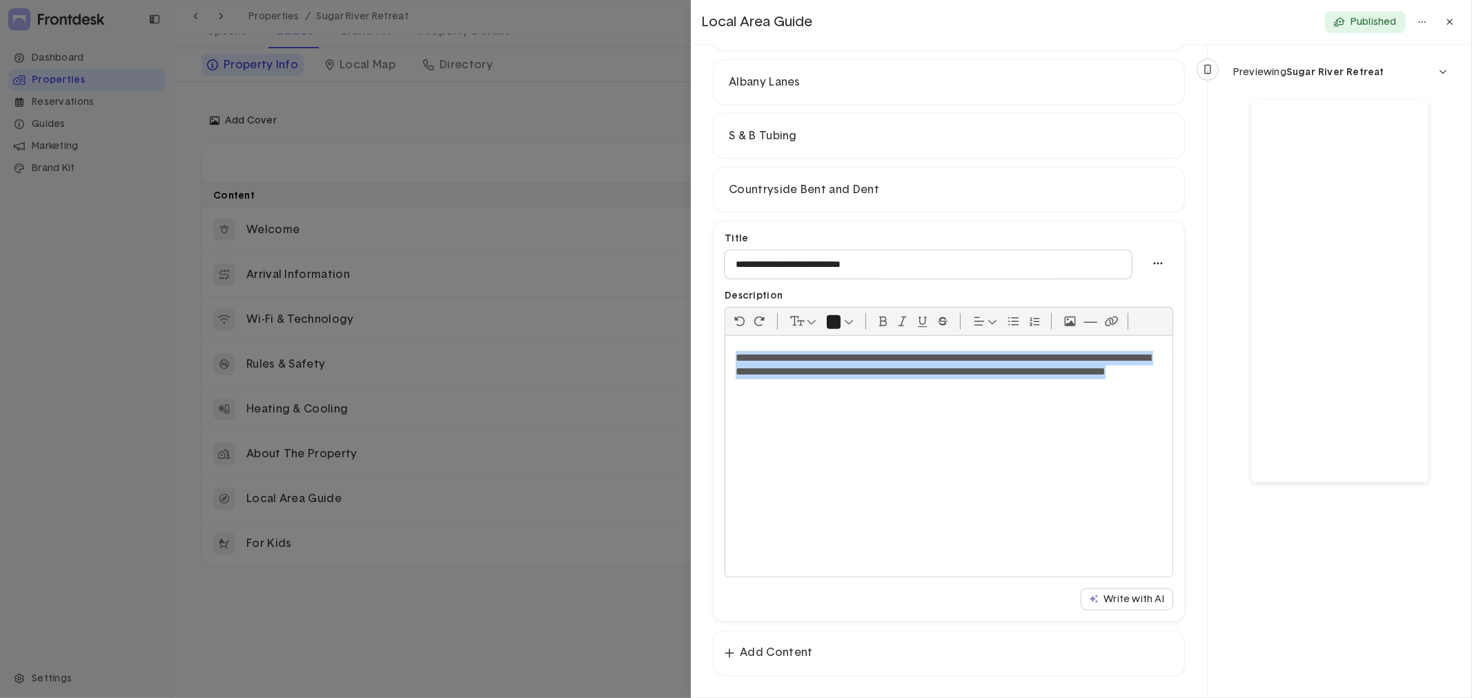
drag, startPoint x: 944, startPoint y: 388, endPoint x: 684, endPoint y: 354, distance: 261.7
click at [684, 354] on div "**********" at bounding box center [736, 349] width 1472 height 698
